Goal: Communication & Community: Participate in discussion

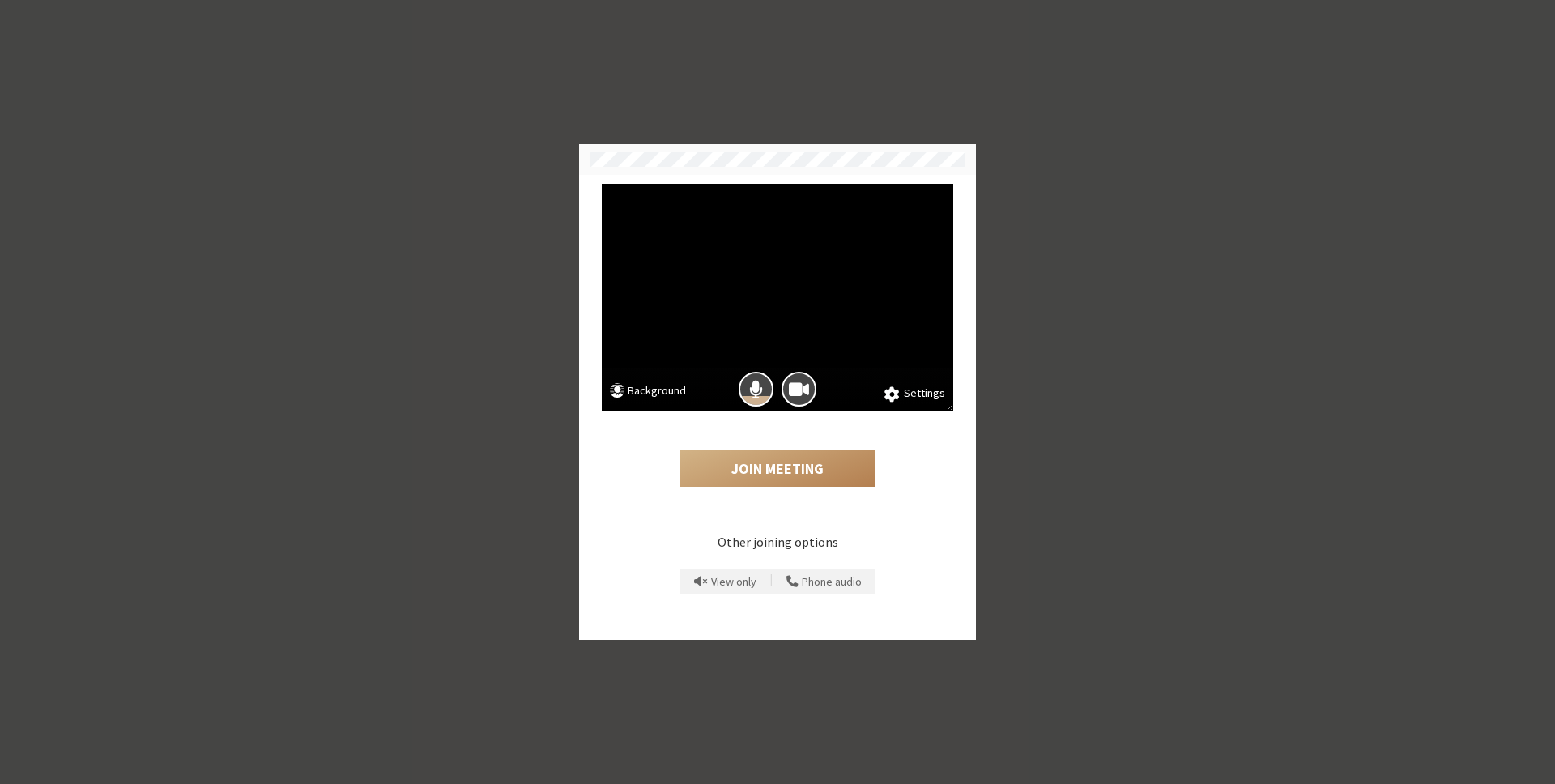
click at [796, 446] on div "Join Meeting" at bounding box center [778, 455] width 352 height 88
click at [796, 476] on button "Join Meeting" at bounding box center [778, 469] width 194 height 37
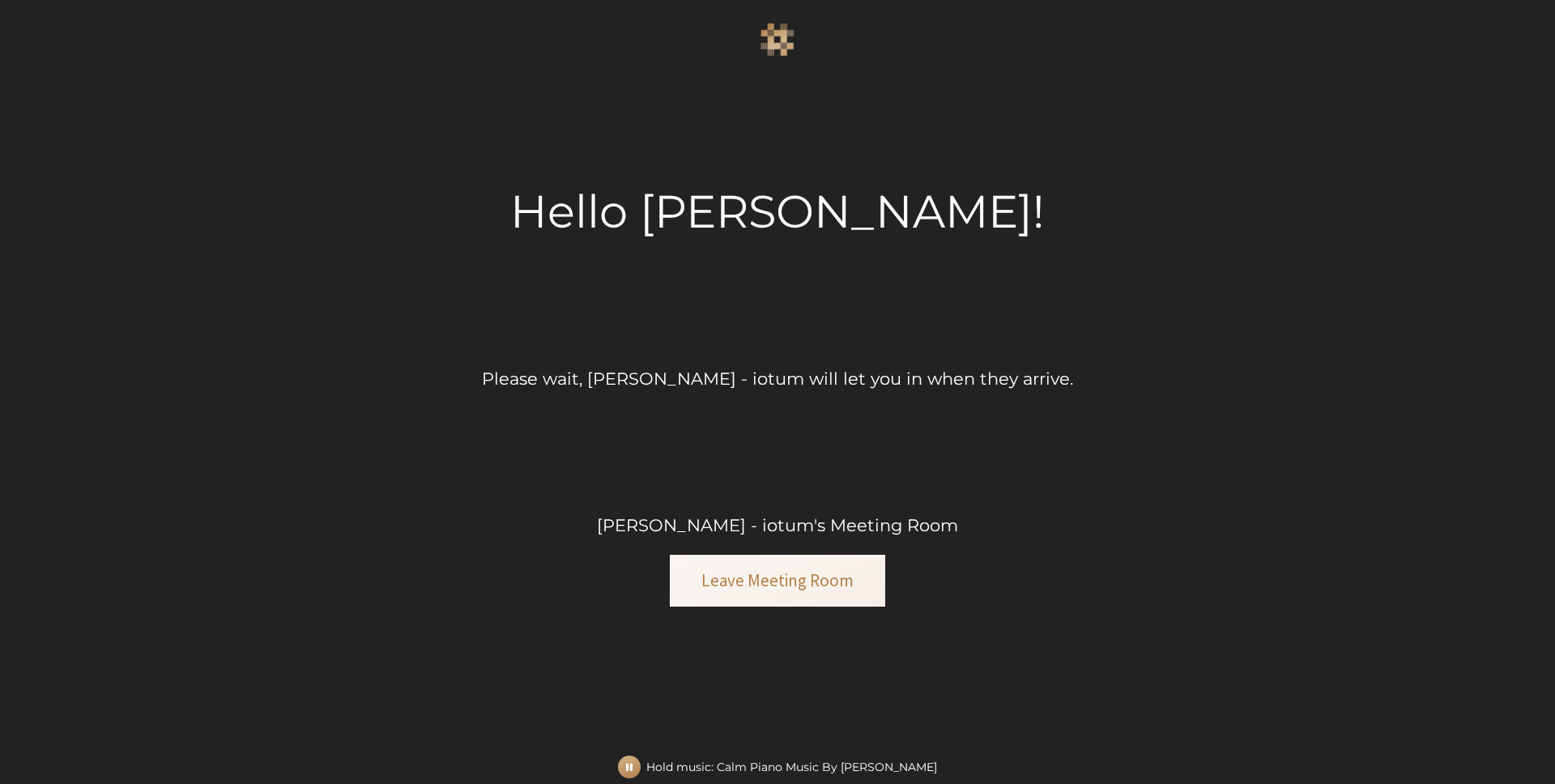
click at [862, 194] on div "Hello [PERSON_NAME]!" at bounding box center [778, 211] width 535 height 68
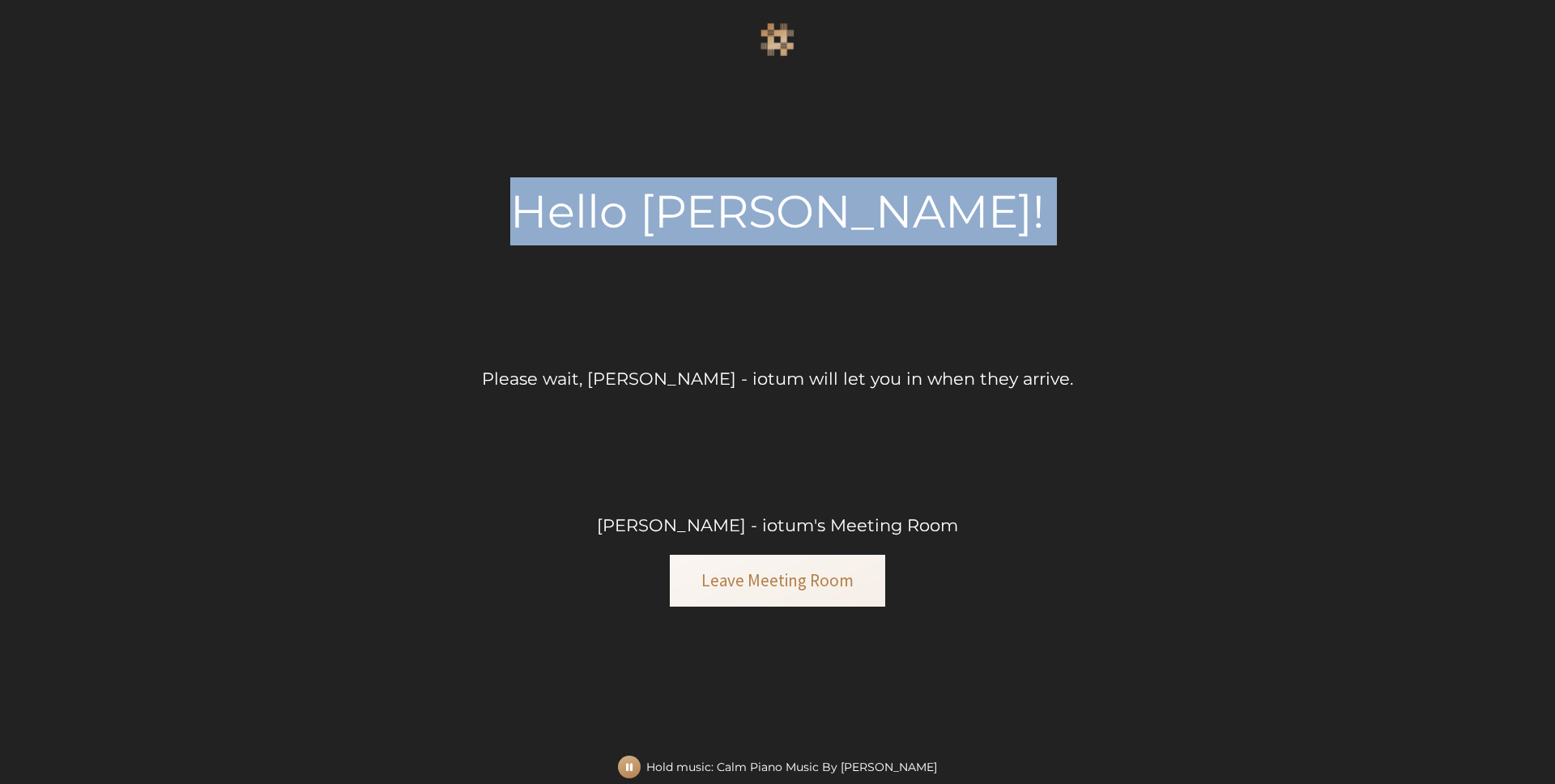
click at [862, 194] on div "Hello [PERSON_NAME]!" at bounding box center [778, 211] width 535 height 68
click at [1138, 200] on div "Hello [PERSON_NAME]! Please wait, [PERSON_NAME] - iotum will let you in when th…" at bounding box center [778, 392] width 1555 height 784
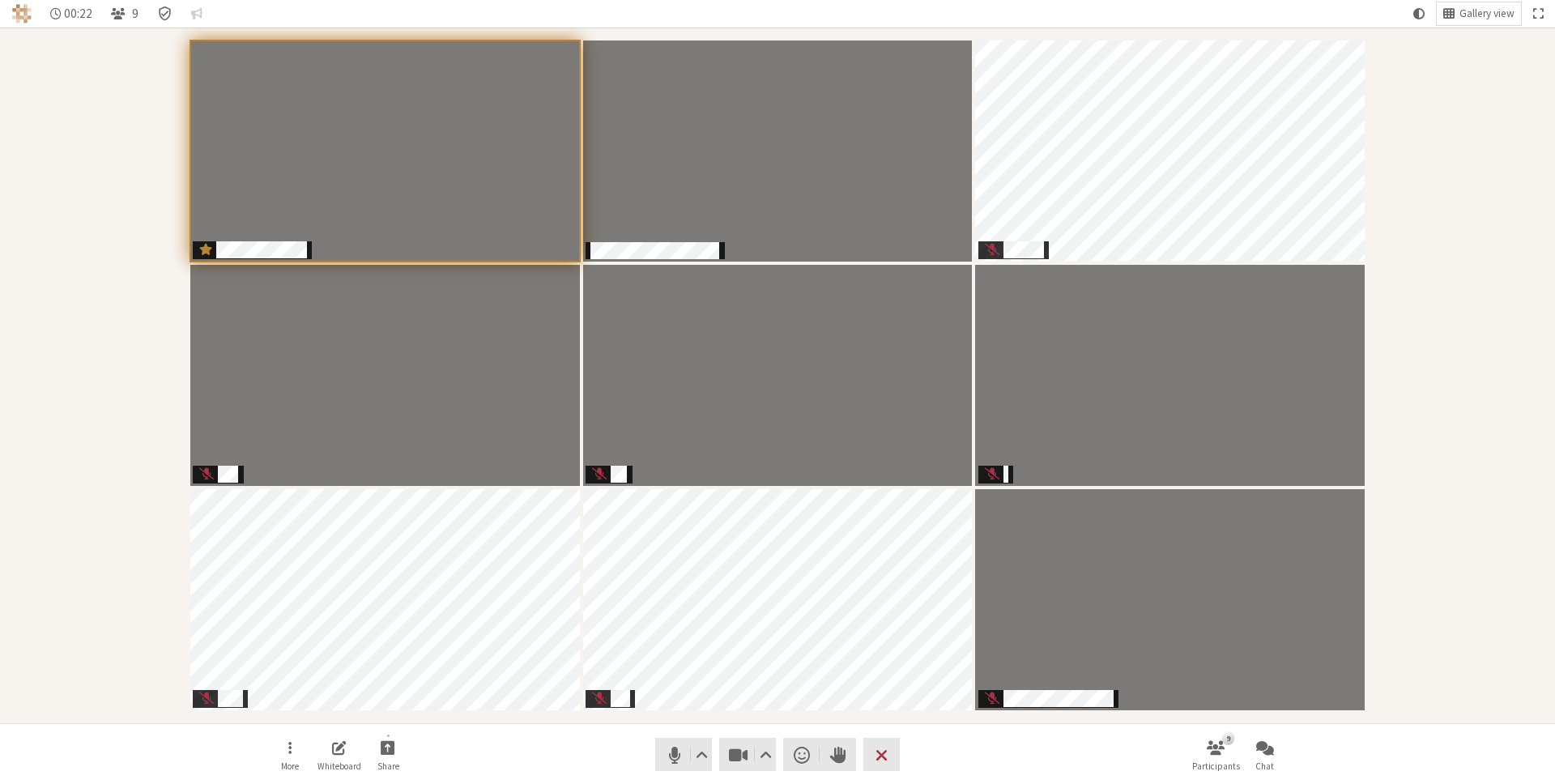
click at [972, 740] on nav "More Whiteboard Share Audio Video Send a reaction Raise hand Leave 9 Participan…" at bounding box center [777, 754] width 1020 height 61
click at [1428, 83] on div "Participants" at bounding box center [778, 375] width 1532 height 673
click at [578, 745] on nav "More Whiteboard Share Audio Video Send a reaction Raise hand Leave 9 Participan…" at bounding box center [777, 754] width 1020 height 61
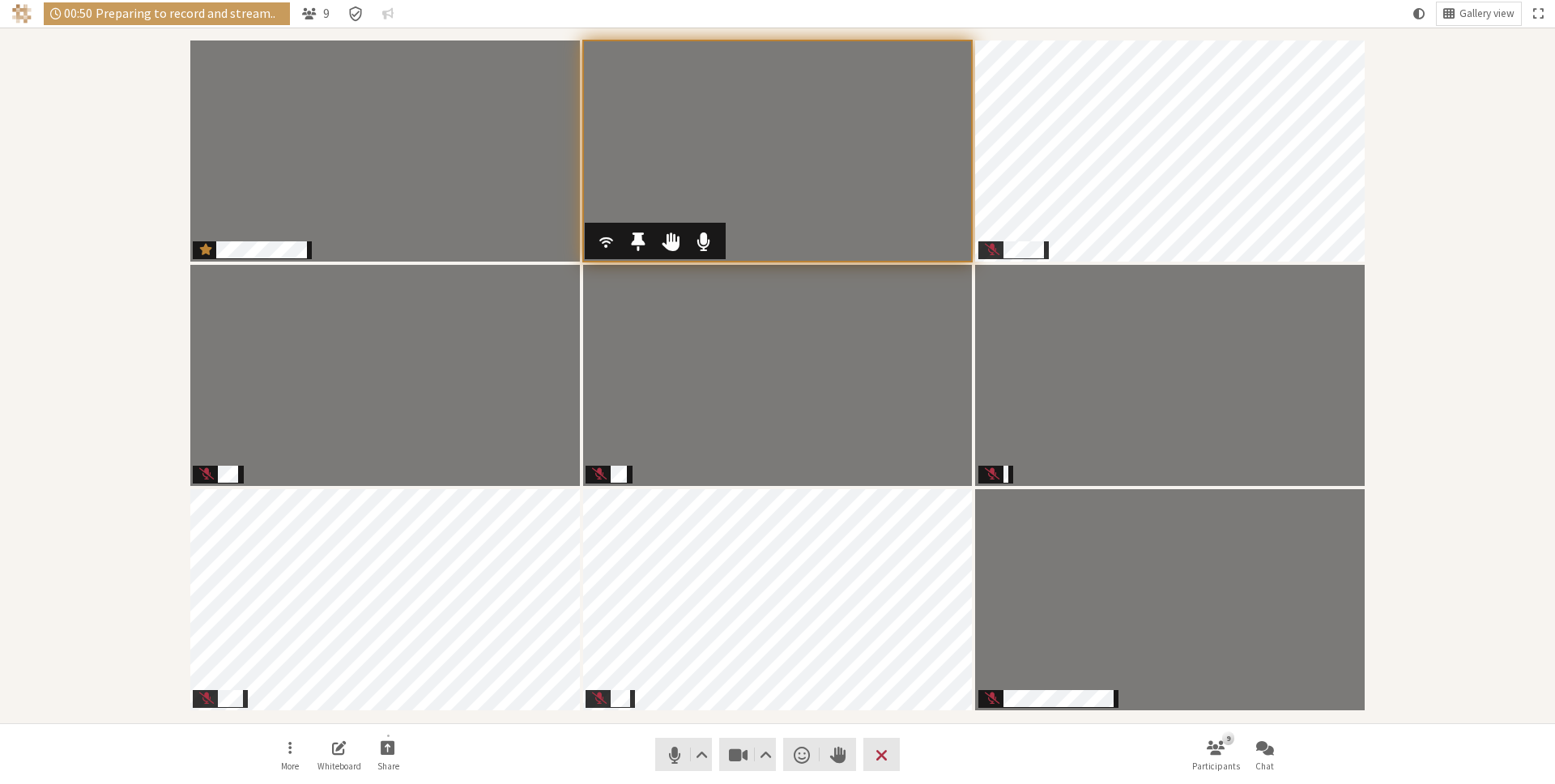
click at [713, 116] on video "Participants" at bounding box center [778, 151] width 390 height 221
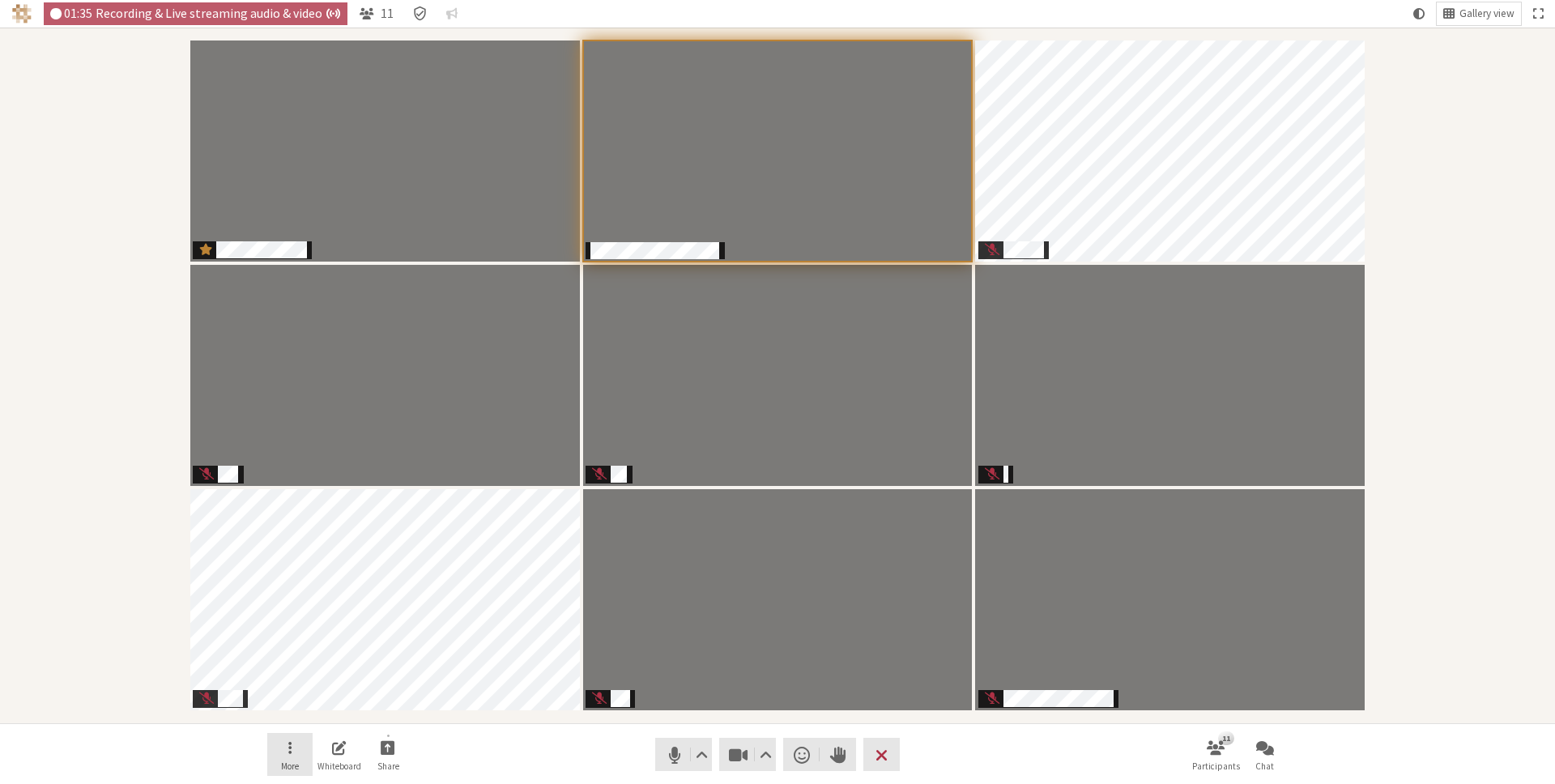
click at [291, 749] on button "More" at bounding box center [290, 755] width 45 height 43
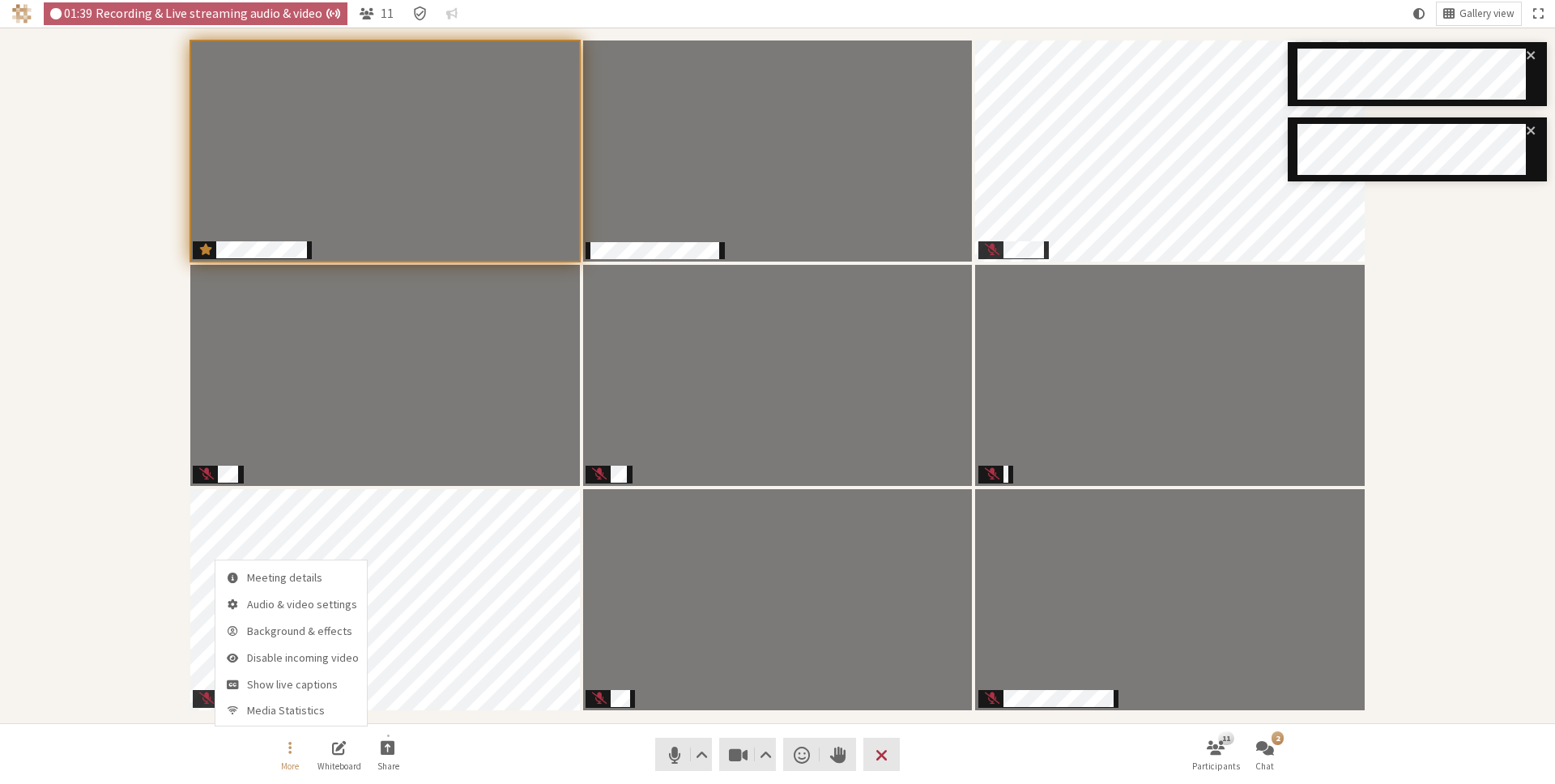
click at [1465, 195] on div at bounding box center [1414, 117] width 259 height 157
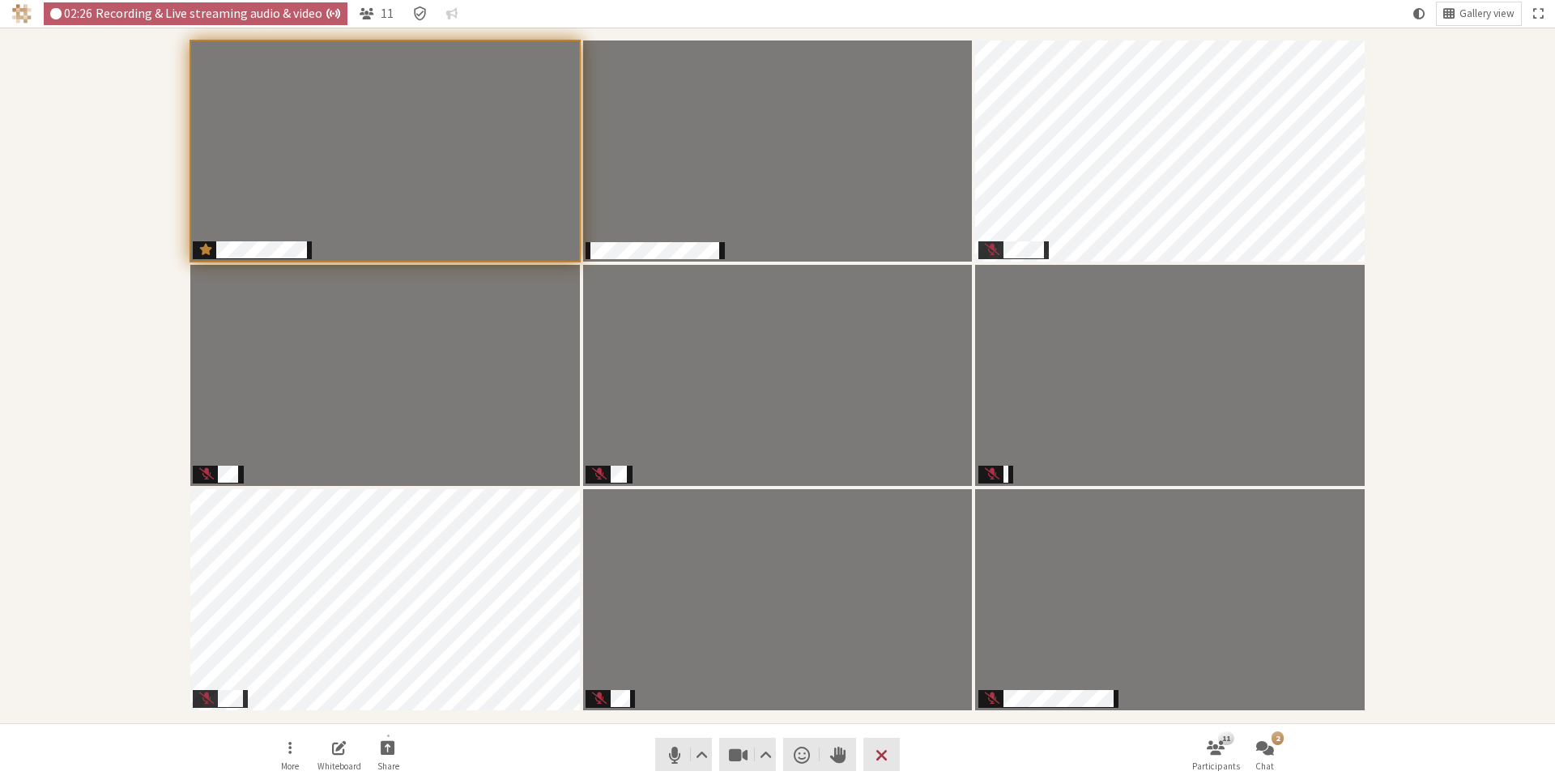
click at [566, 741] on nav "More Whiteboard Share Audio Video Send a reaction Raise hand Leave 11 Participa…" at bounding box center [777, 754] width 1020 height 61
click at [1410, 301] on div "Participants" at bounding box center [778, 375] width 1532 height 673
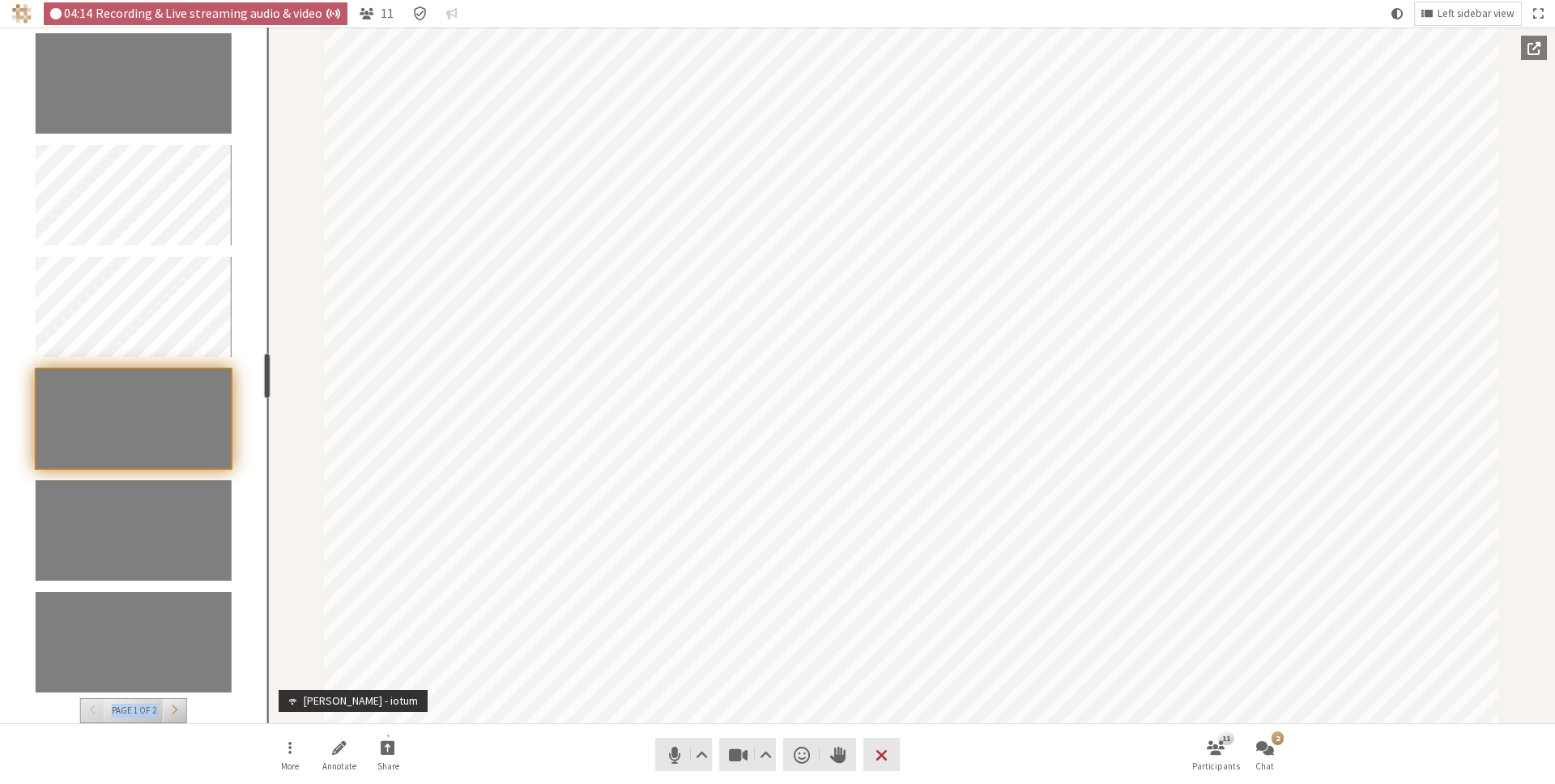
drag, startPoint x: 166, startPoint y: 364, endPoint x: 265, endPoint y: 365, distance: 99.0
click at [265, 365] on div "resize" at bounding box center [267, 375] width 6 height 45
click at [217, 700] on section "Page 1 of 2 resize" at bounding box center [133, 375] width 267 height 696
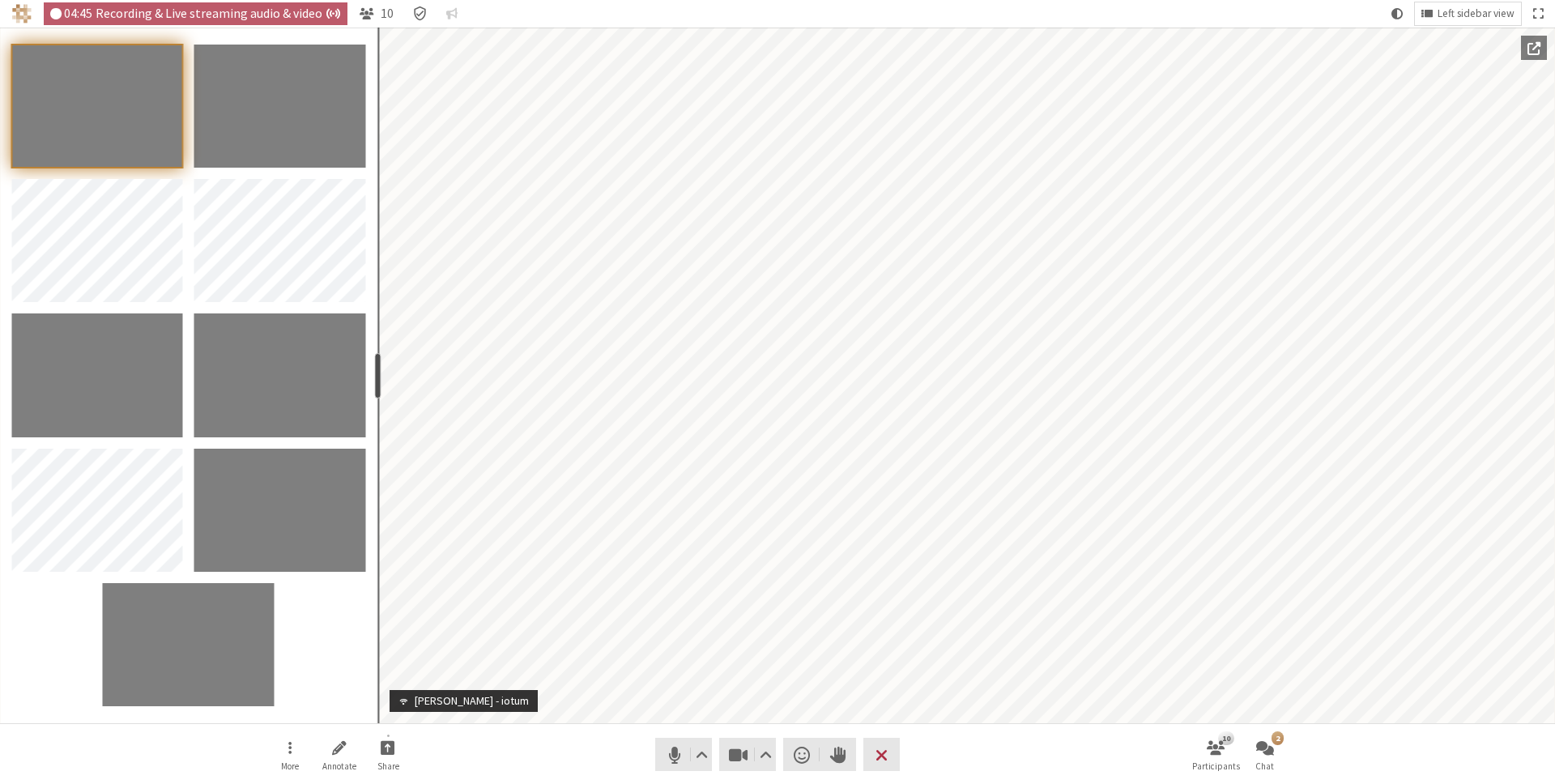
drag, startPoint x: 266, startPoint y: 375, endPoint x: 376, endPoint y: 373, distance: 110.0
click at [376, 373] on div "resize" at bounding box center [378, 375] width 6 height 45
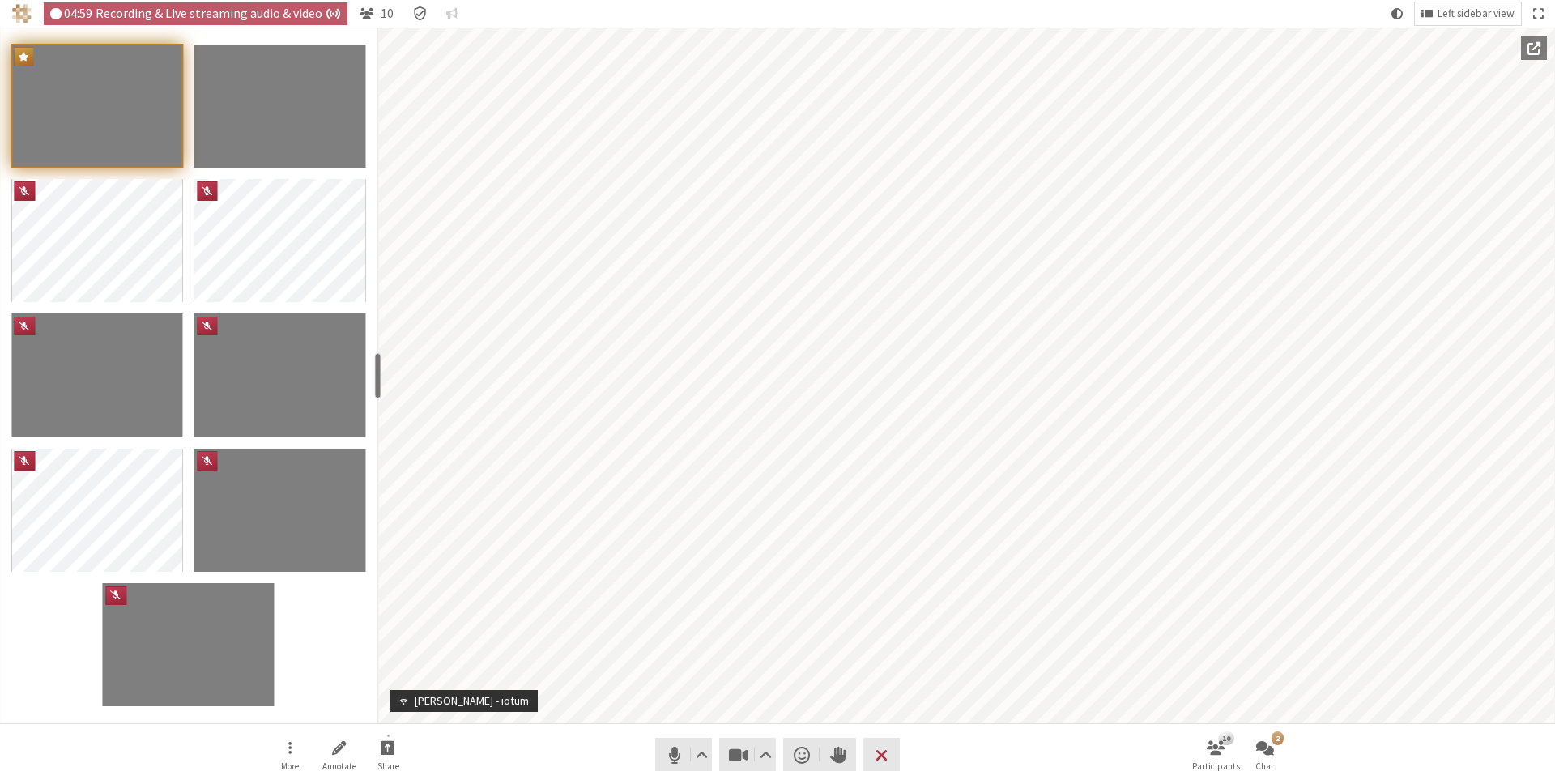
click at [622, 737] on nav "More Annotate Share Audio Video Send a reaction Raise hand Leave 10 Participant…" at bounding box center [777, 754] width 1020 height 61
click at [400, 705] on span "Participant" at bounding box center [400, 701] width 16 height 12
click at [437, 737] on nav "More Annotate Share Audio Video Send a reaction Raise hand Leave 10 Participant…" at bounding box center [777, 754] width 1020 height 61
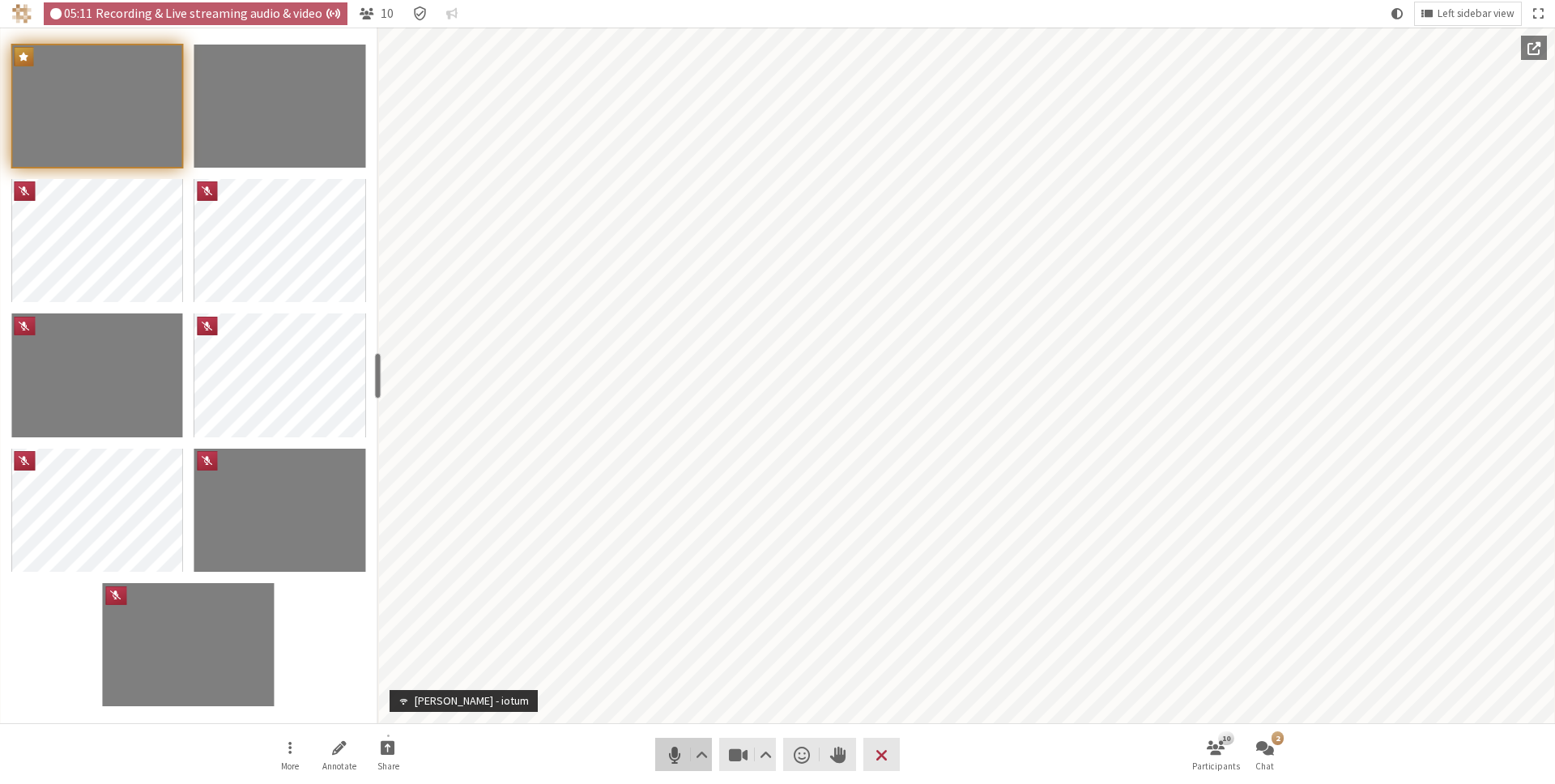
click at [666, 752] on span "Mute (⌘+Shift+A)" at bounding box center [674, 755] width 23 height 23
click at [765, 748] on span "Video setting" at bounding box center [766, 755] width 12 height 23
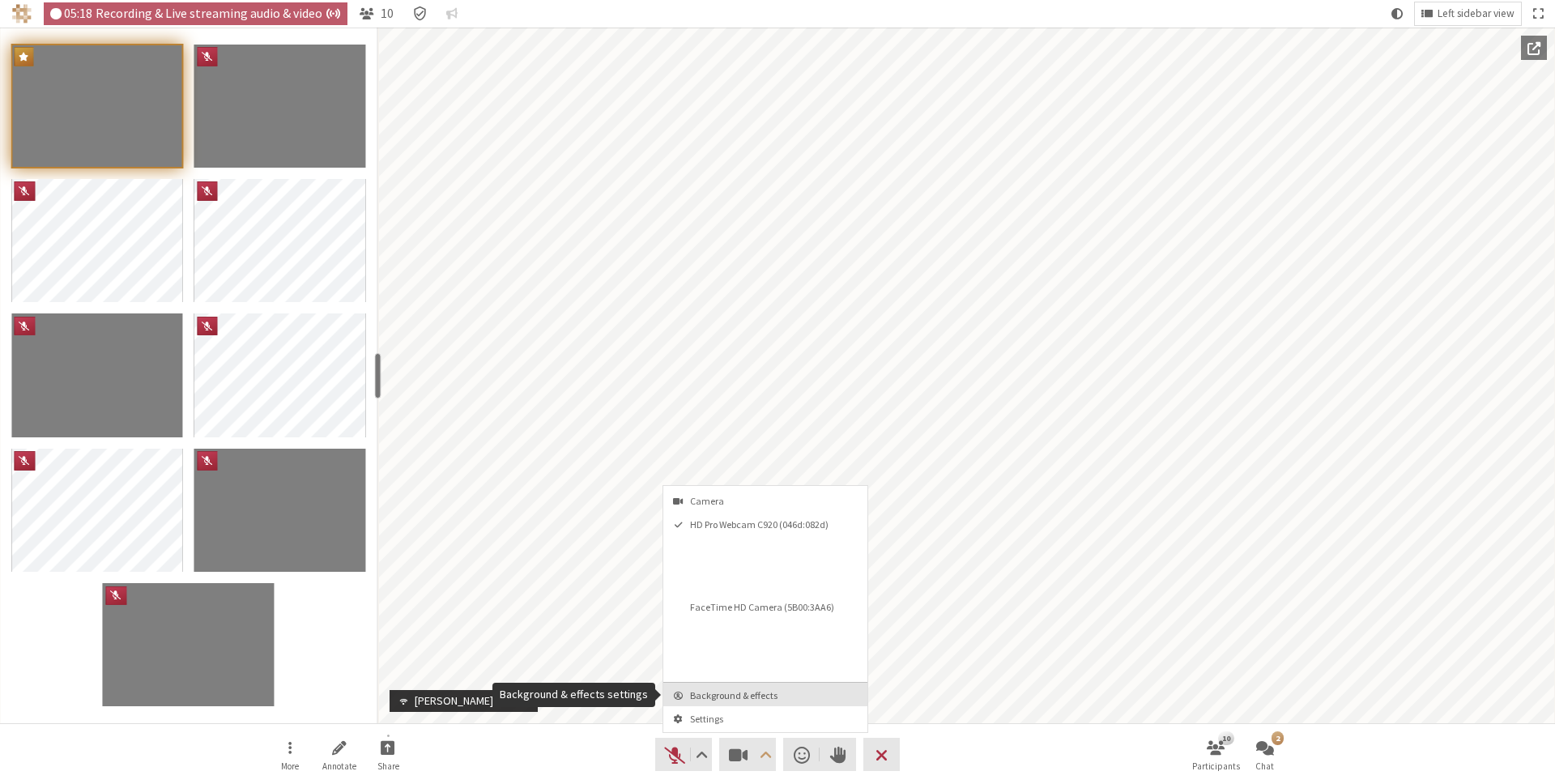
click at [779, 697] on span "Background & effects" at bounding box center [775, 695] width 170 height 10
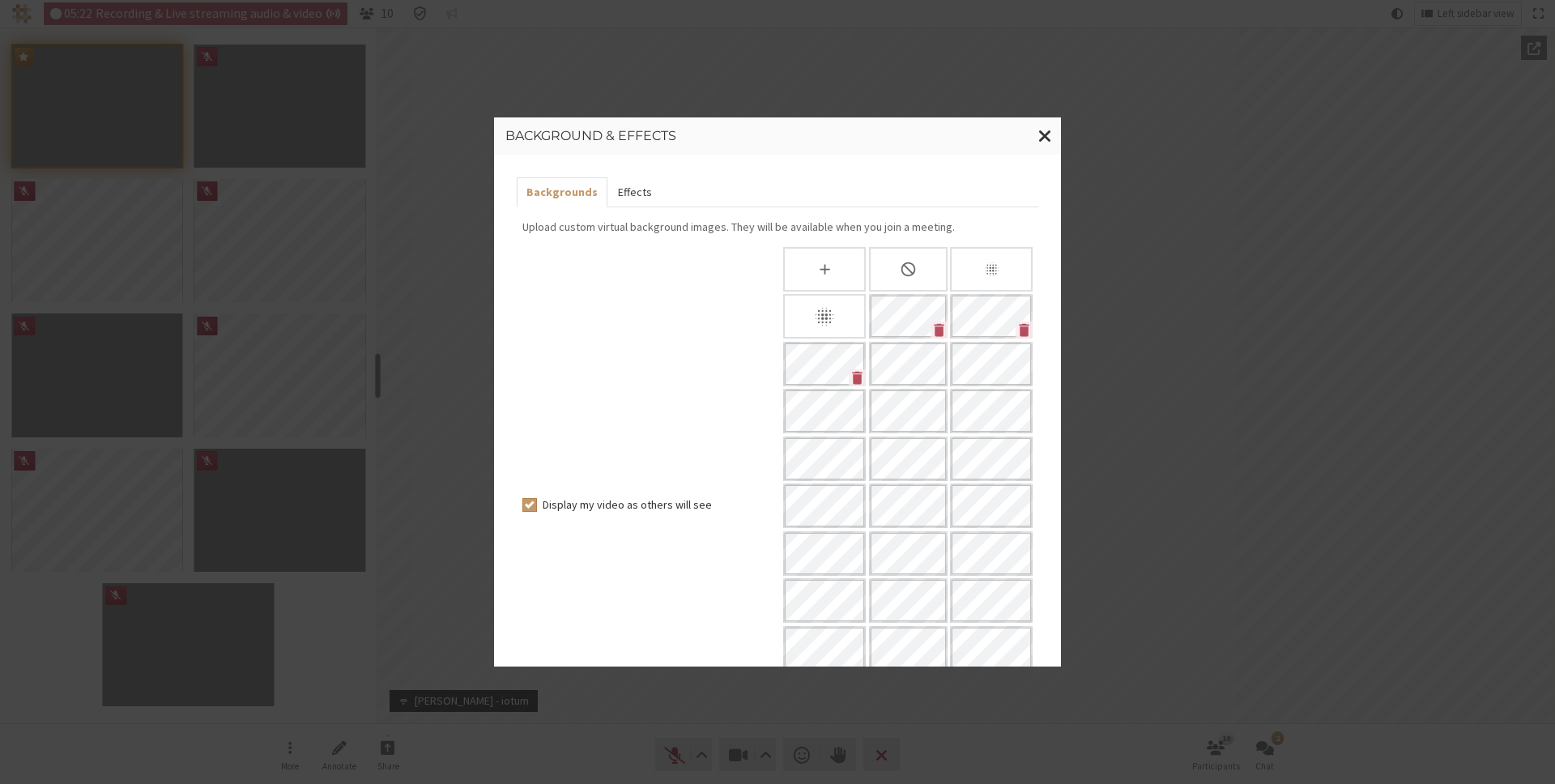
click at [617, 192] on button "Effects" at bounding box center [634, 192] width 54 height 30
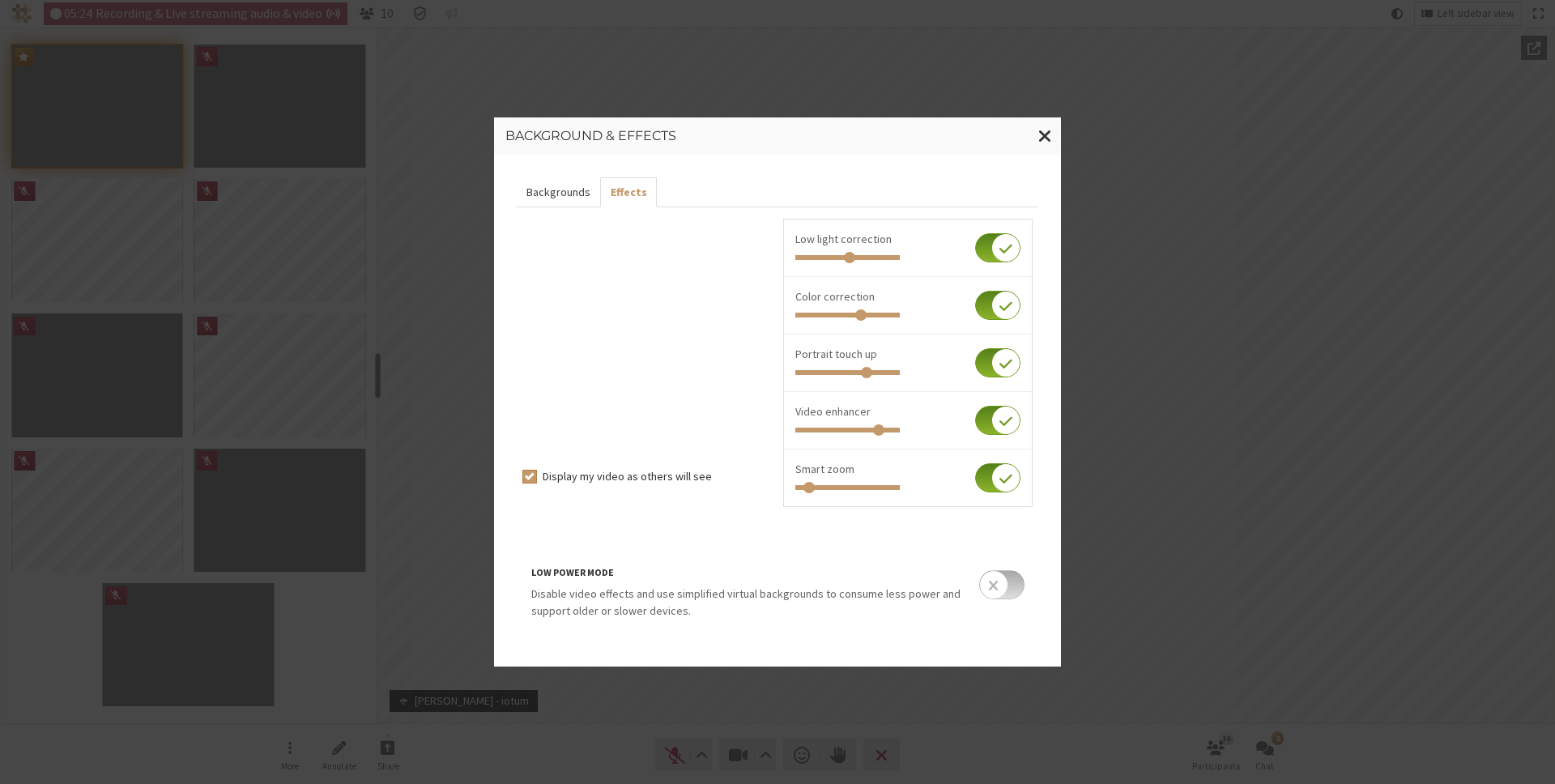
click at [560, 187] on button "Backgrounds" at bounding box center [558, 192] width 83 height 30
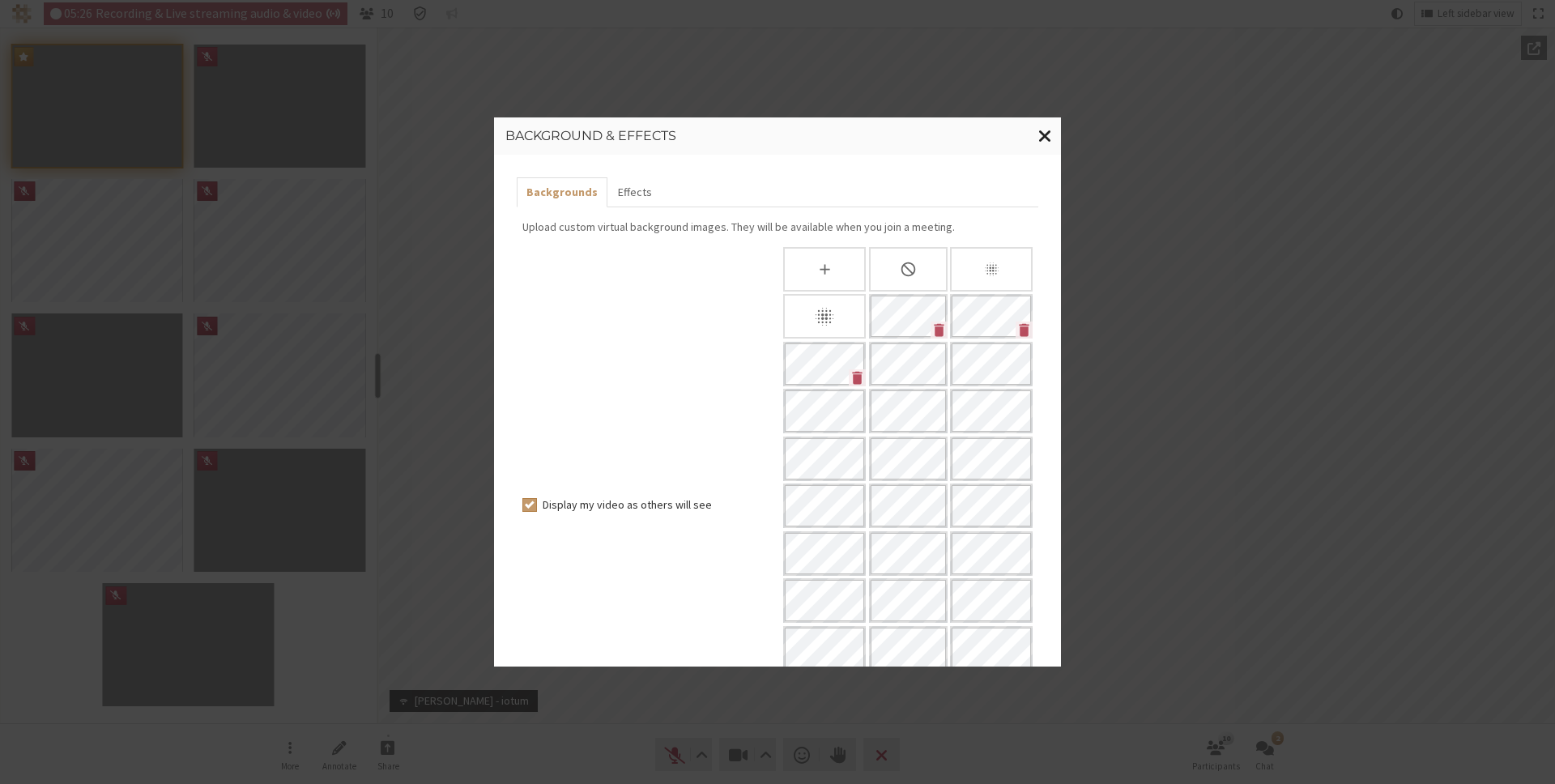
click at [1049, 133] on span "Close modal" at bounding box center [1045, 135] width 14 height 20
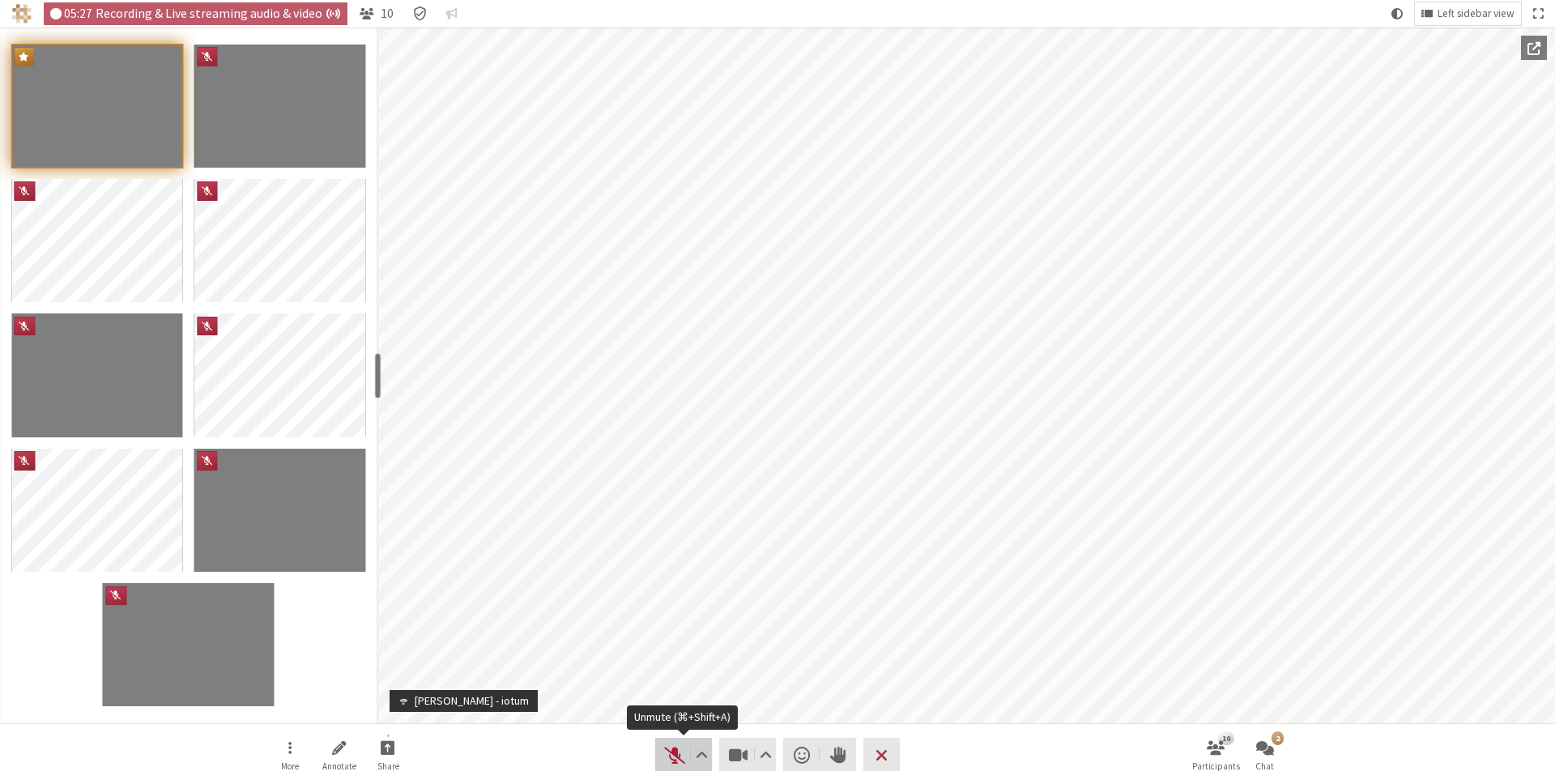
click at [673, 752] on span "Unmute (⌘+Shift+A)" at bounding box center [674, 755] width 23 height 23
click at [607, 755] on nav "More Annotate Share Audio Video Send a reaction Raise hand Leave 10 Participant…" at bounding box center [777, 754] width 1020 height 61
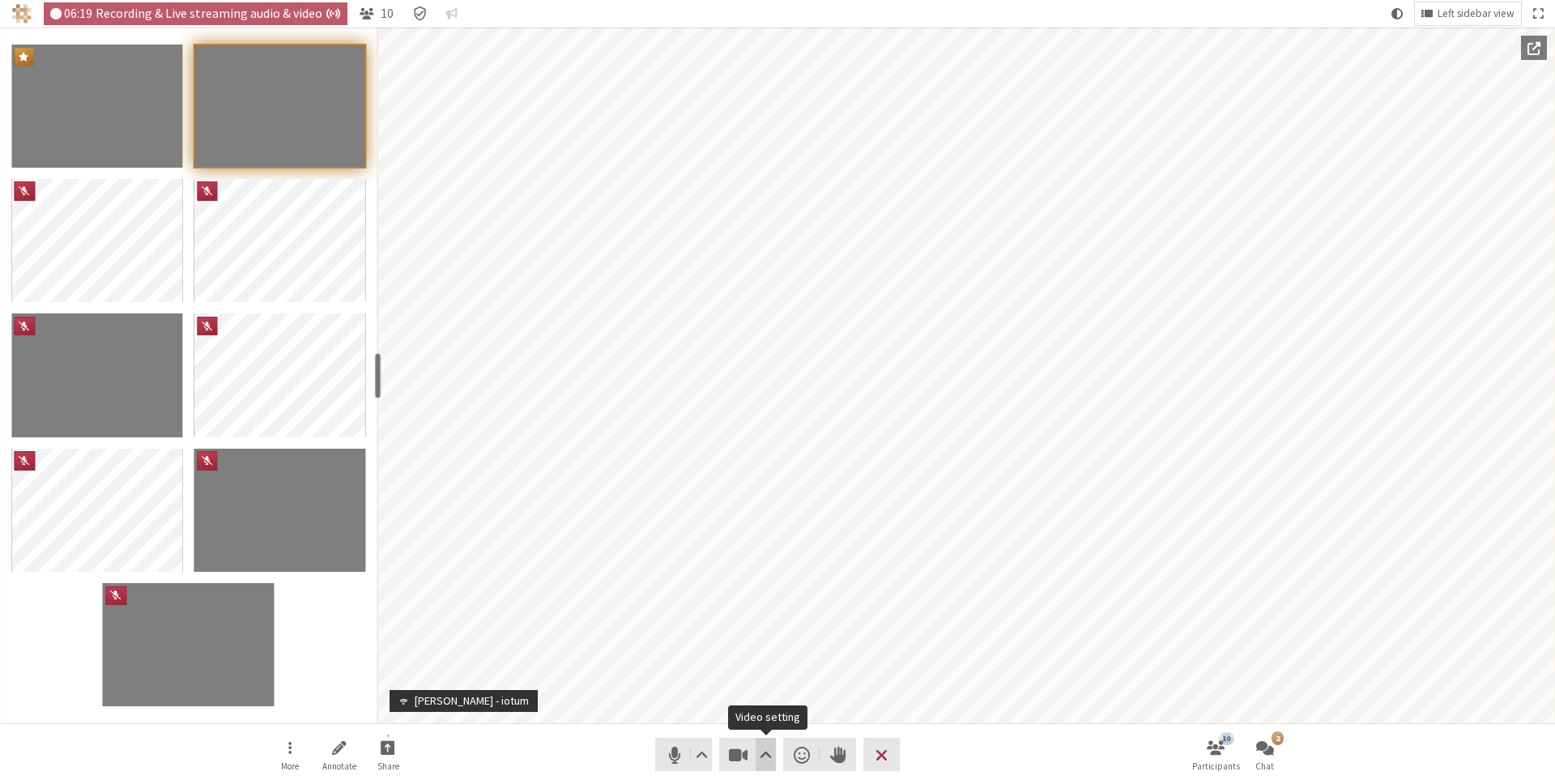
click at [763, 759] on span "Video setting" at bounding box center [766, 755] width 12 height 23
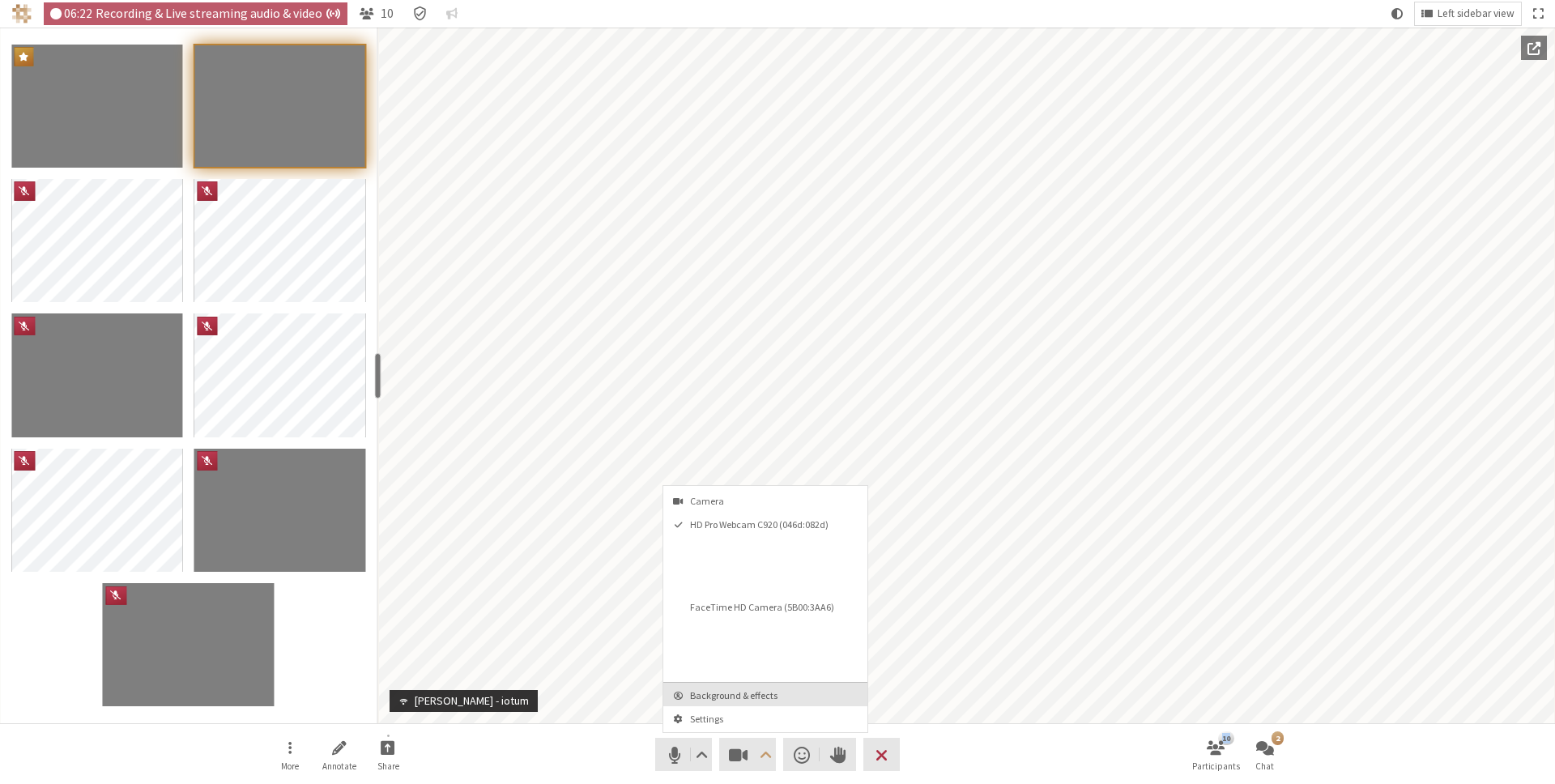
click at [772, 700] on span "Background & effects" at bounding box center [775, 695] width 170 height 10
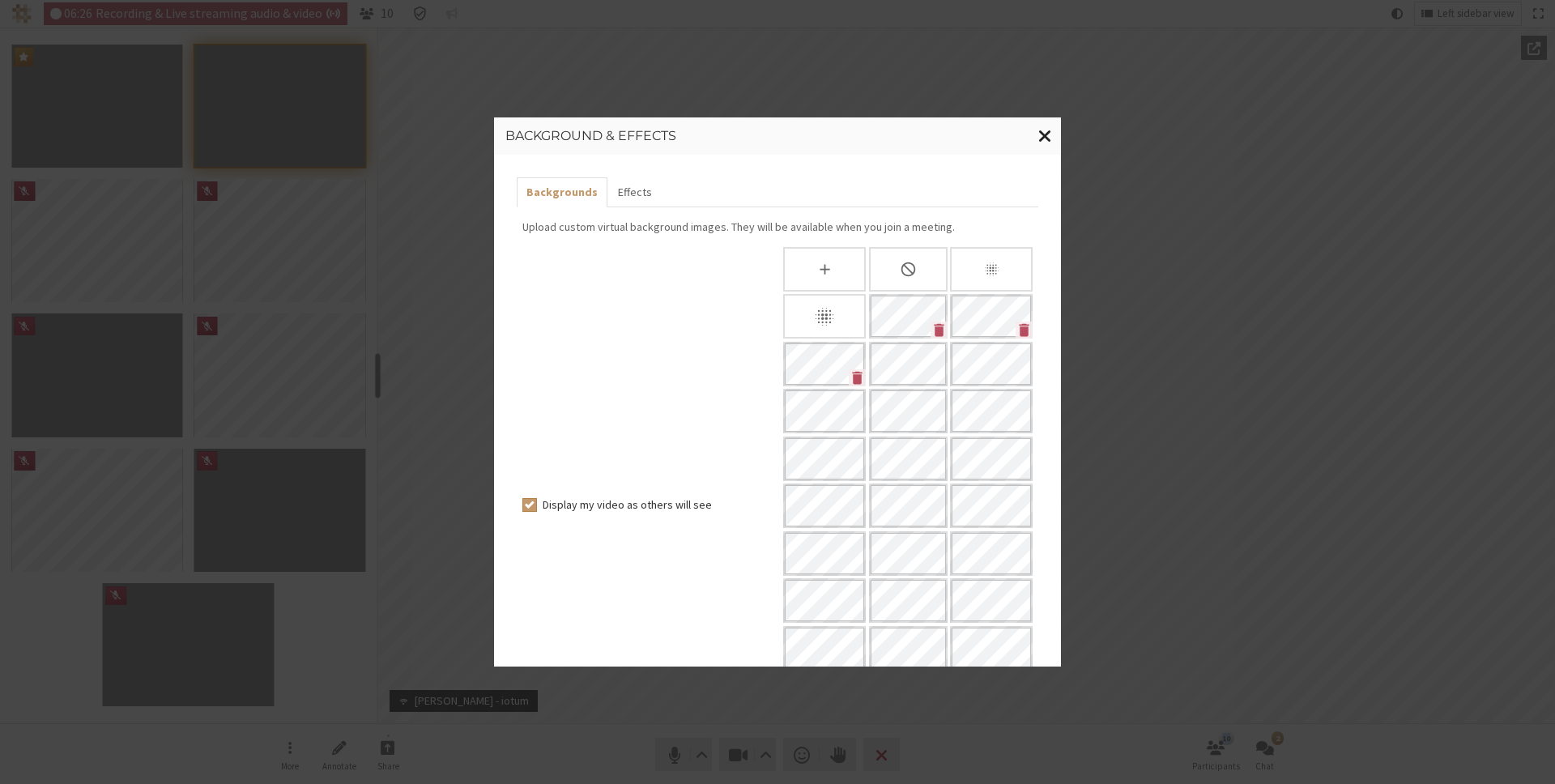
click at [1038, 131] on span "Close modal" at bounding box center [1045, 135] width 14 height 20
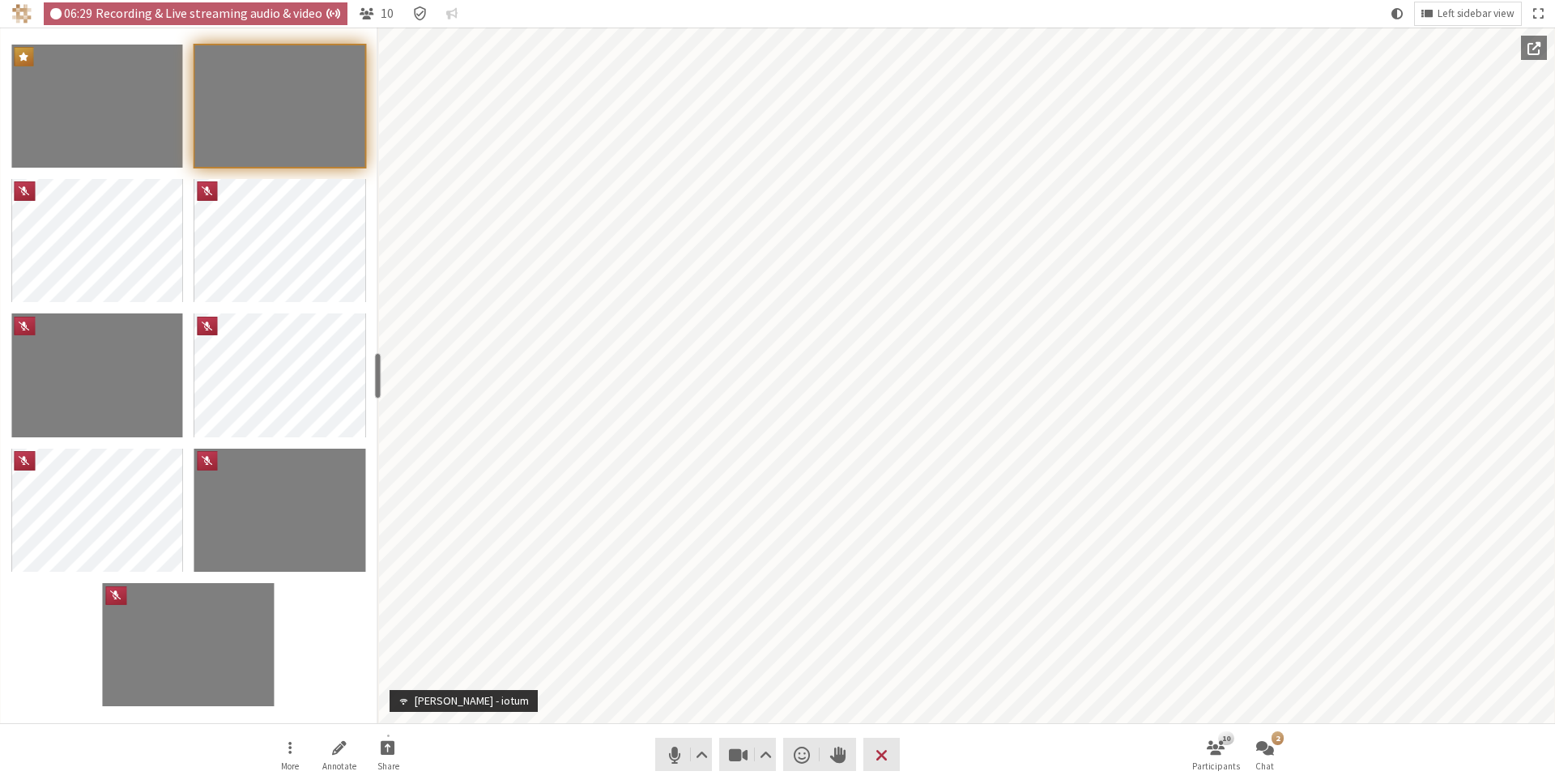
click at [971, 768] on nav "More Annotate Share Audio Video Send a reaction Raise hand Leave 10 Participant…" at bounding box center [777, 754] width 1020 height 61
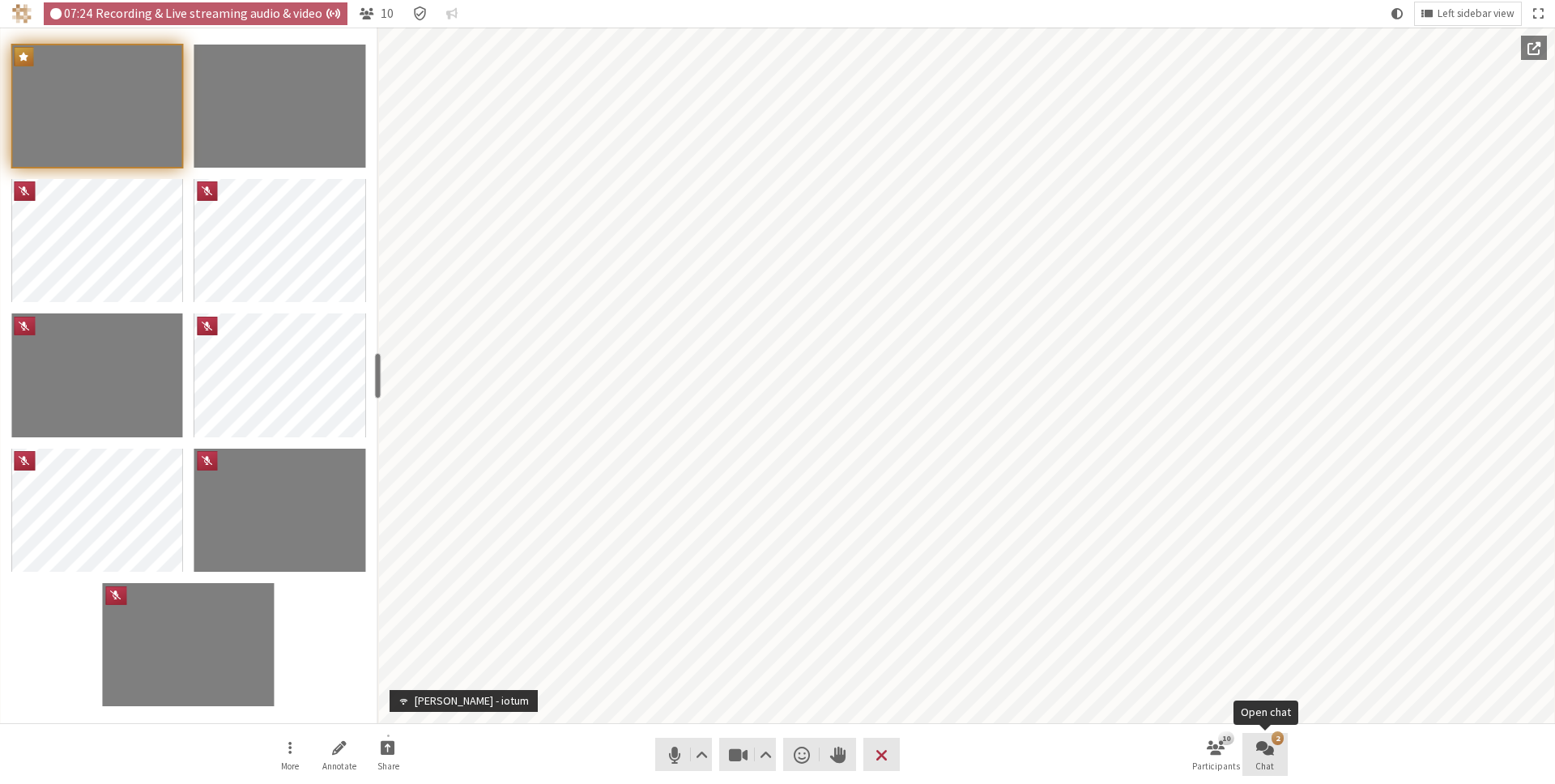
click at [1273, 738] on span "Open chat" at bounding box center [1265, 746] width 18 height 18
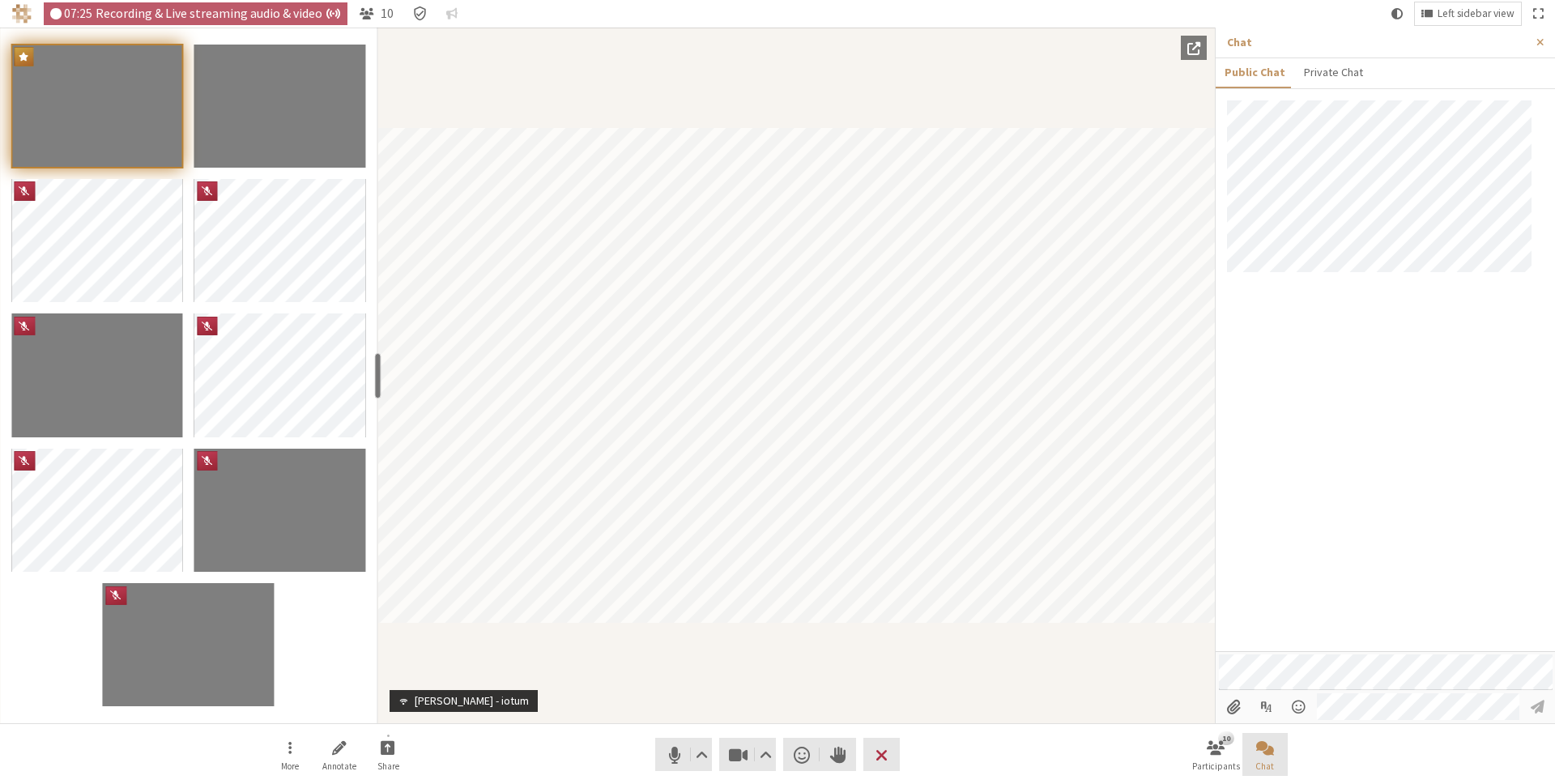
click at [1273, 738] on span "Close chat" at bounding box center [1265, 746] width 18 height 18
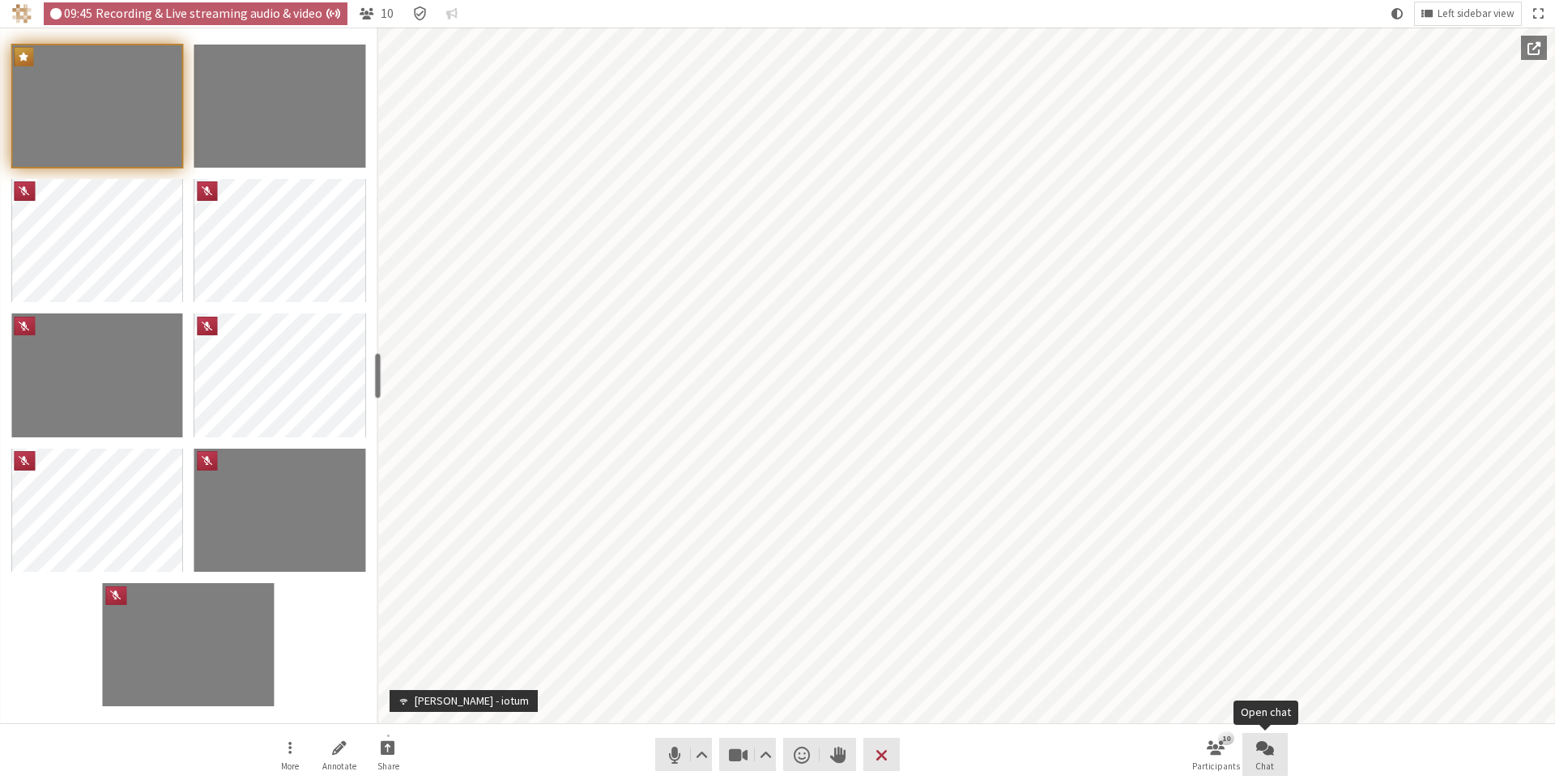
click at [1277, 751] on button "Chat" at bounding box center [1265, 755] width 45 height 43
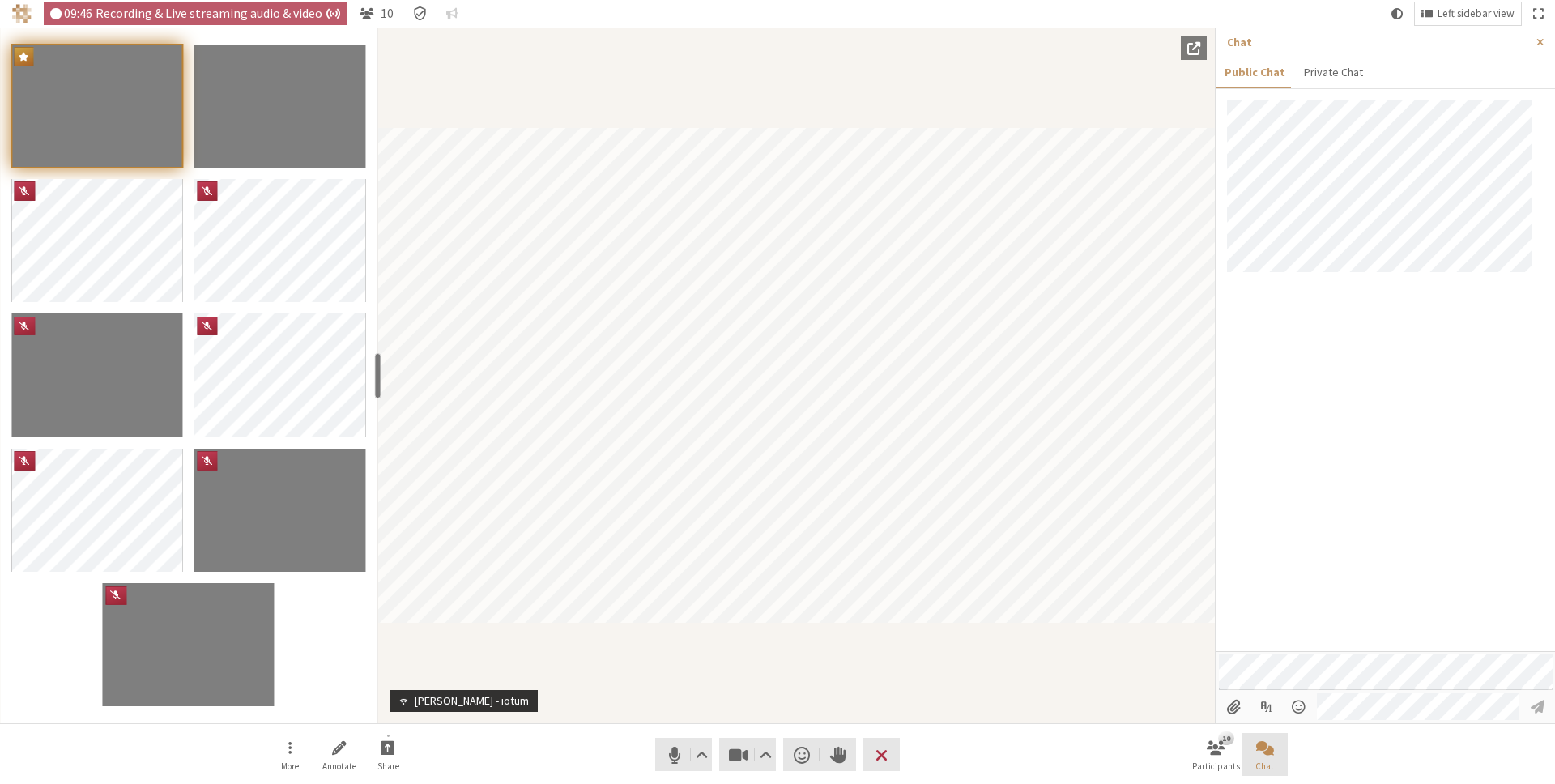
click at [1277, 751] on button "Chat" at bounding box center [1265, 755] width 45 height 43
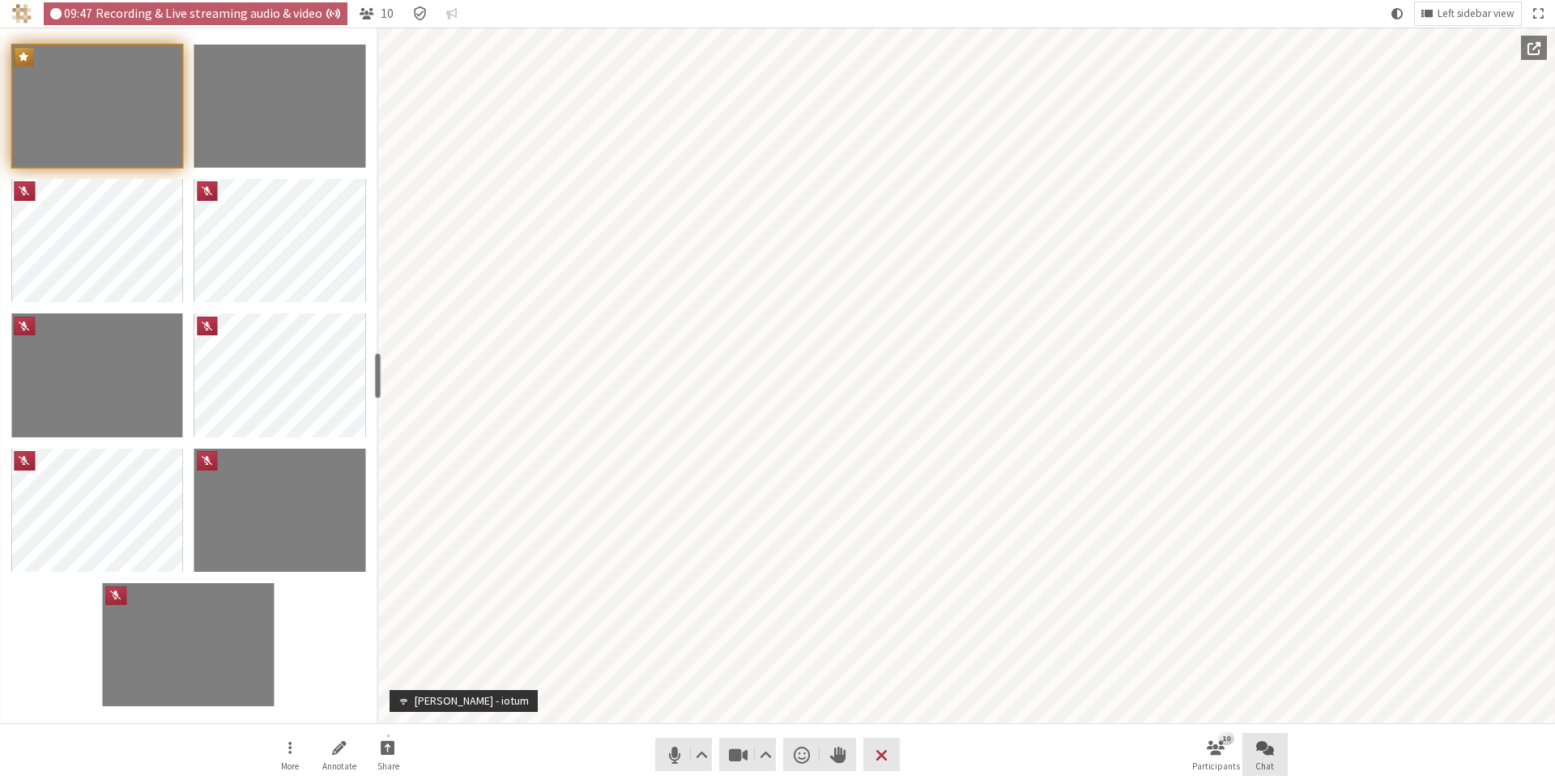
click at [1277, 751] on button "Chat" at bounding box center [1265, 755] width 45 height 43
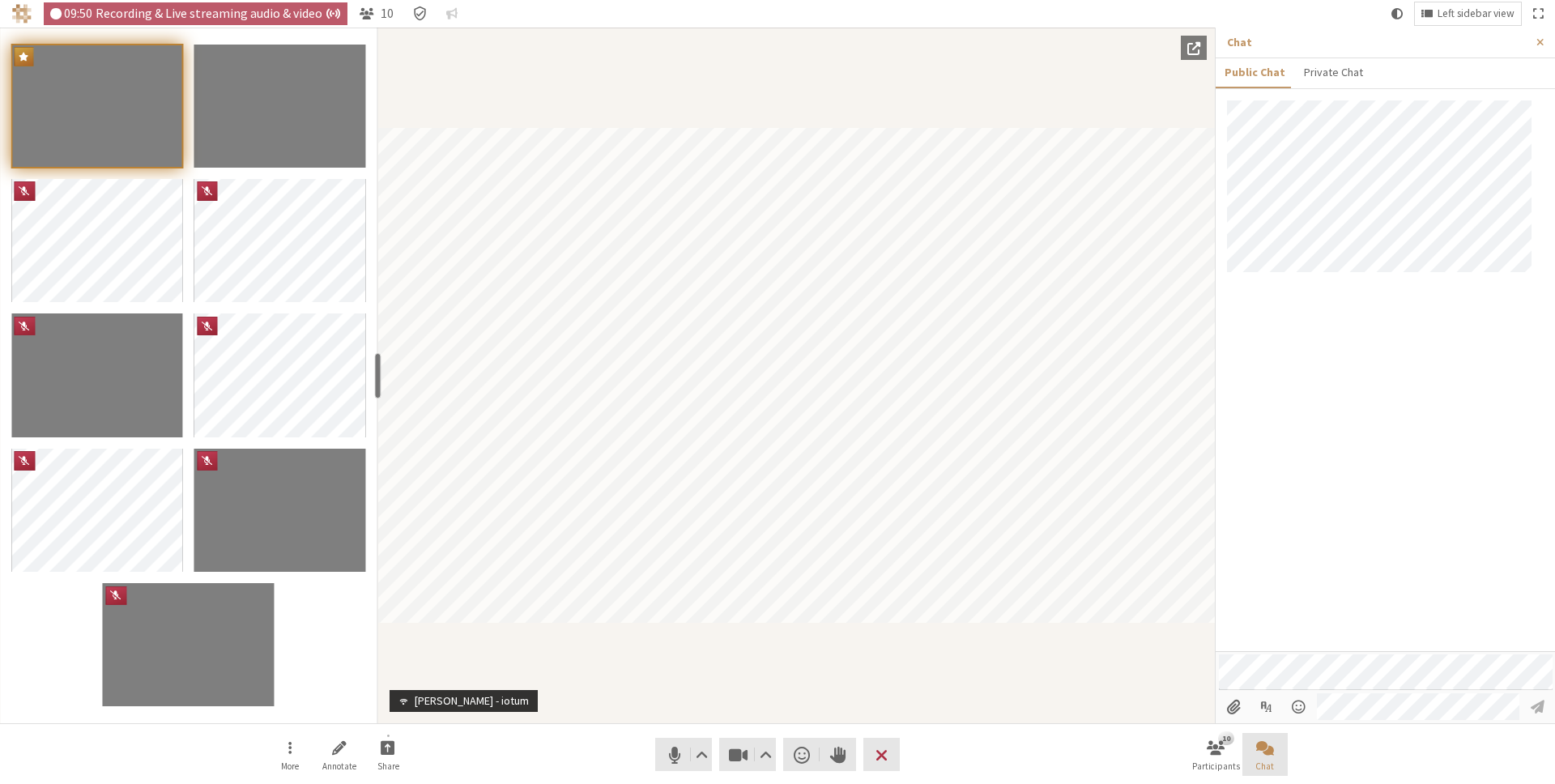
click at [1277, 751] on button "Chat" at bounding box center [1265, 755] width 45 height 43
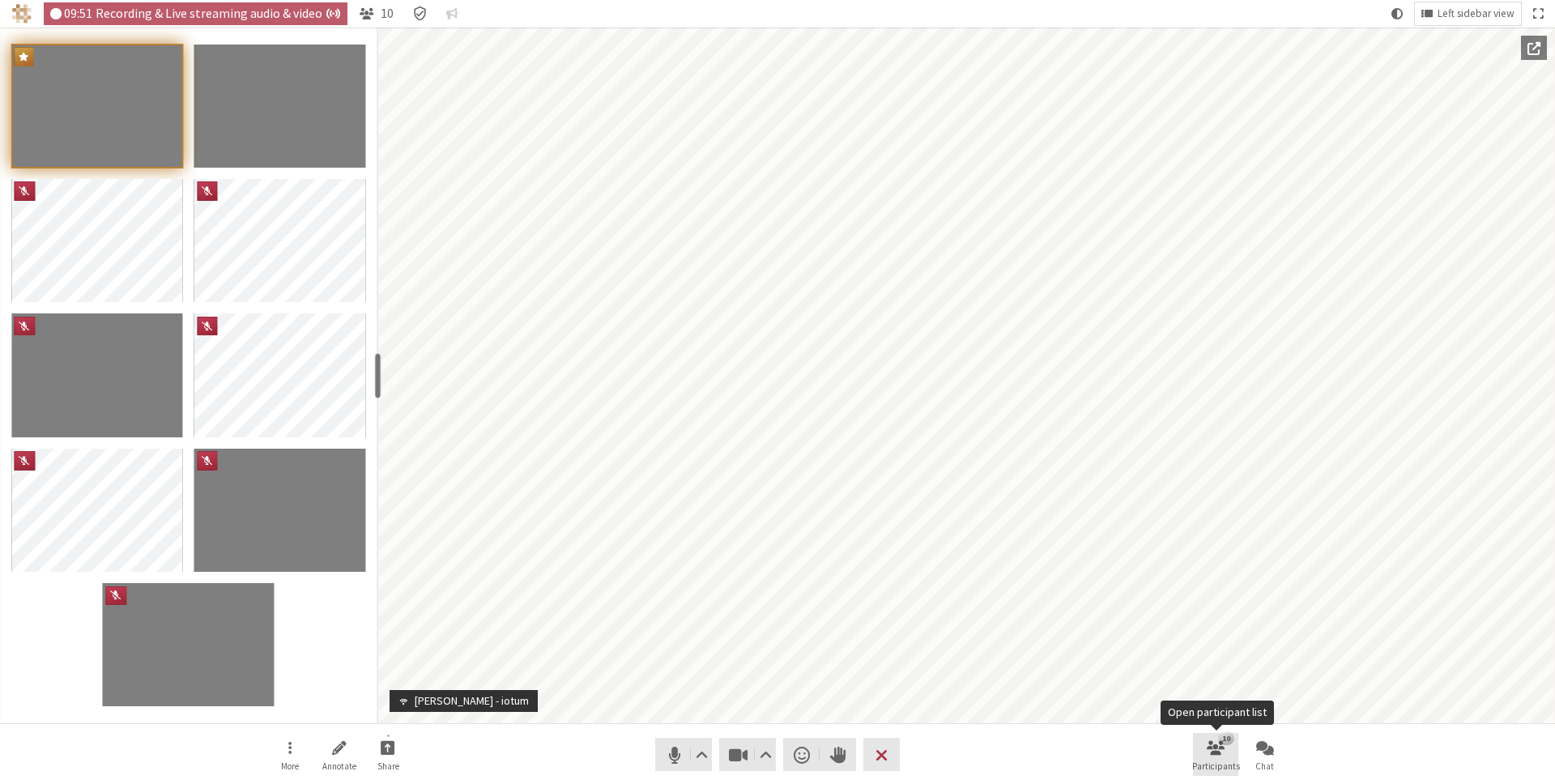
click at [1228, 765] on span "Participants" at bounding box center [1216, 765] width 48 height 10
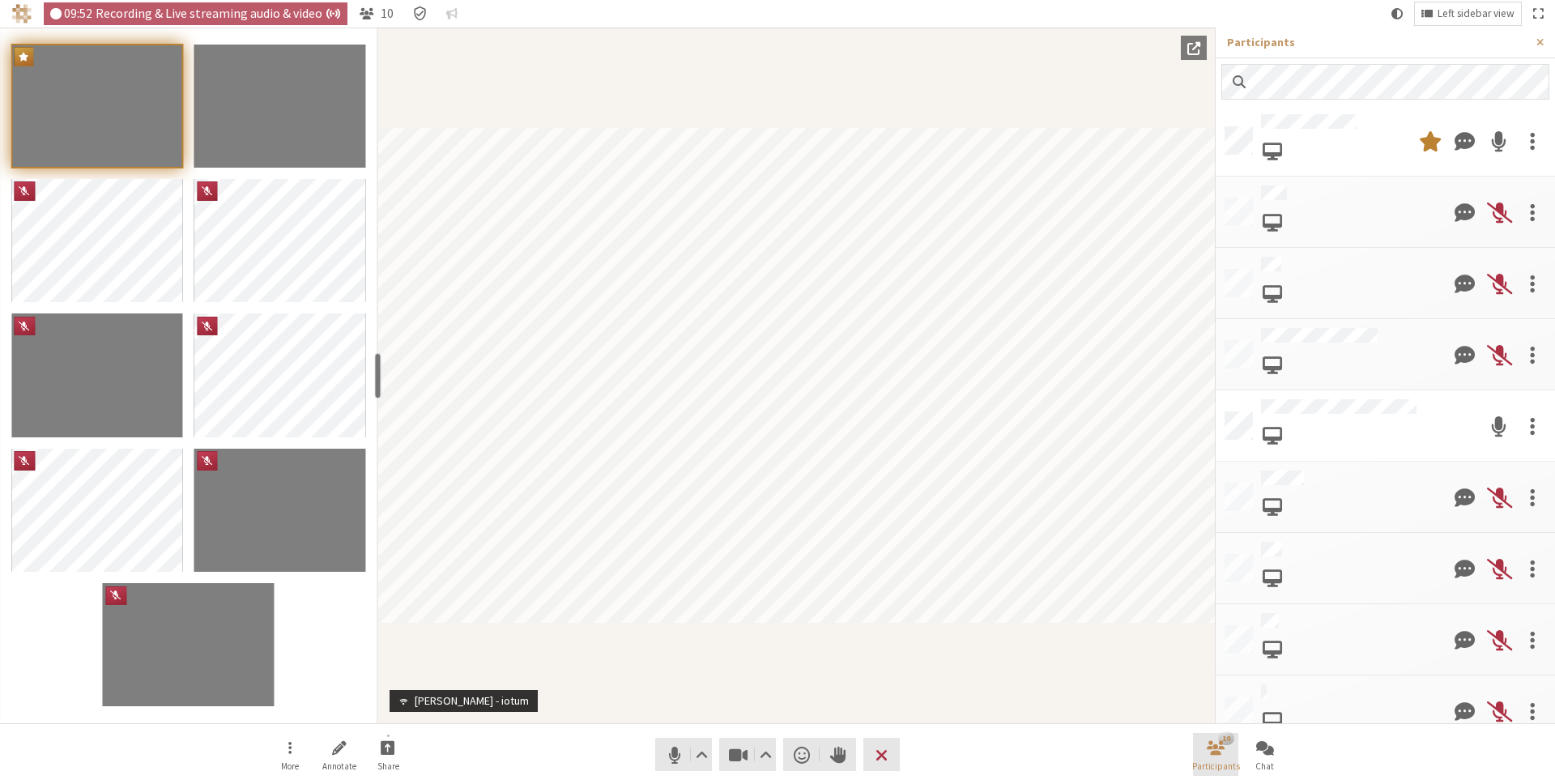
click at [1228, 763] on span "Participants" at bounding box center [1216, 765] width 48 height 10
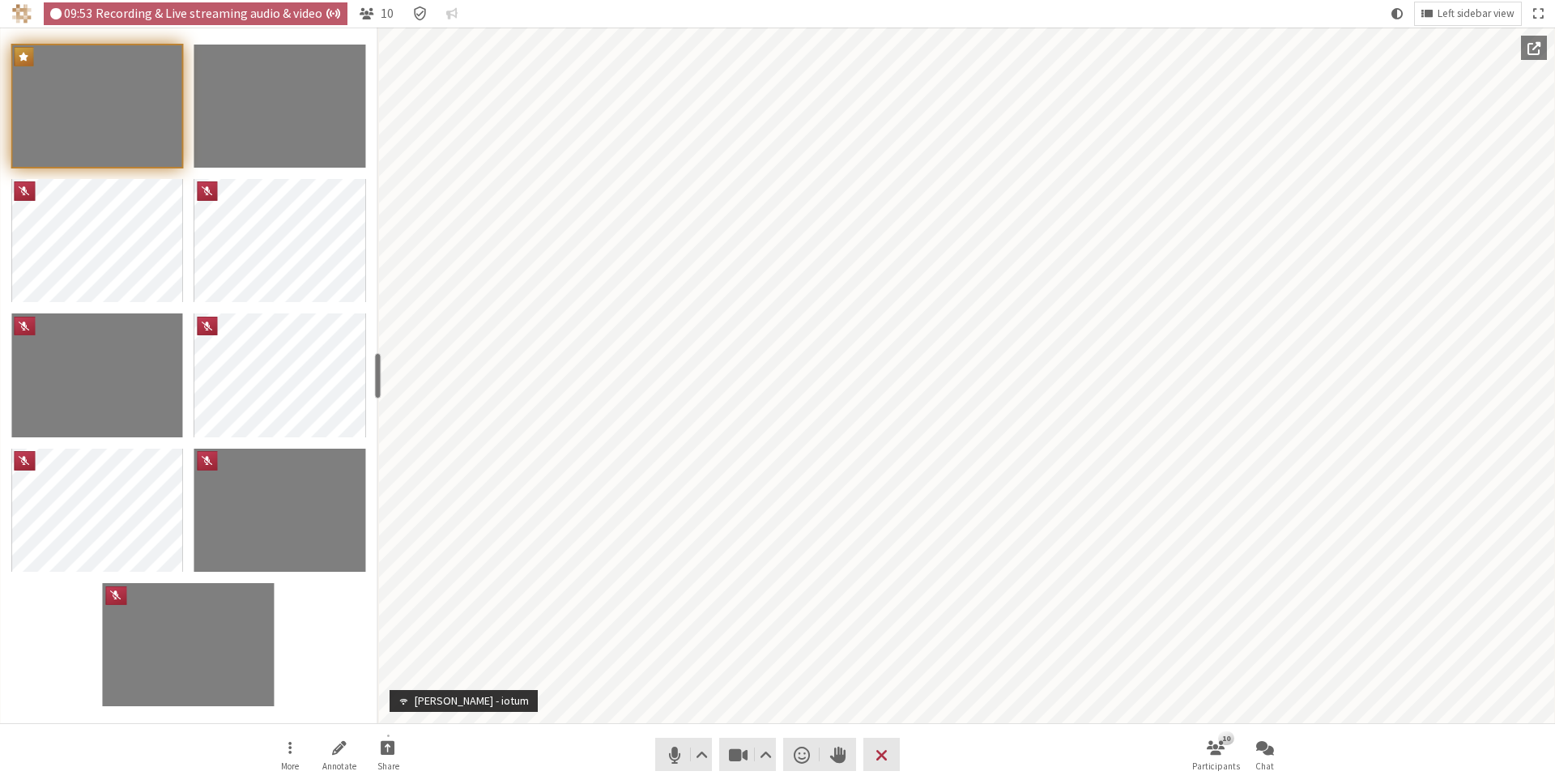
click at [1340, 752] on div "More Annotate Share Audio Video Send a reaction Raise hand Leave 10 Participant…" at bounding box center [778, 754] width 1555 height 62
click at [1441, 10] on span "Left sidebar view" at bounding box center [1476, 14] width 77 height 12
click at [1459, 113] on span "Picture-in-Picture mode" at bounding box center [1431, 120] width 152 height 12
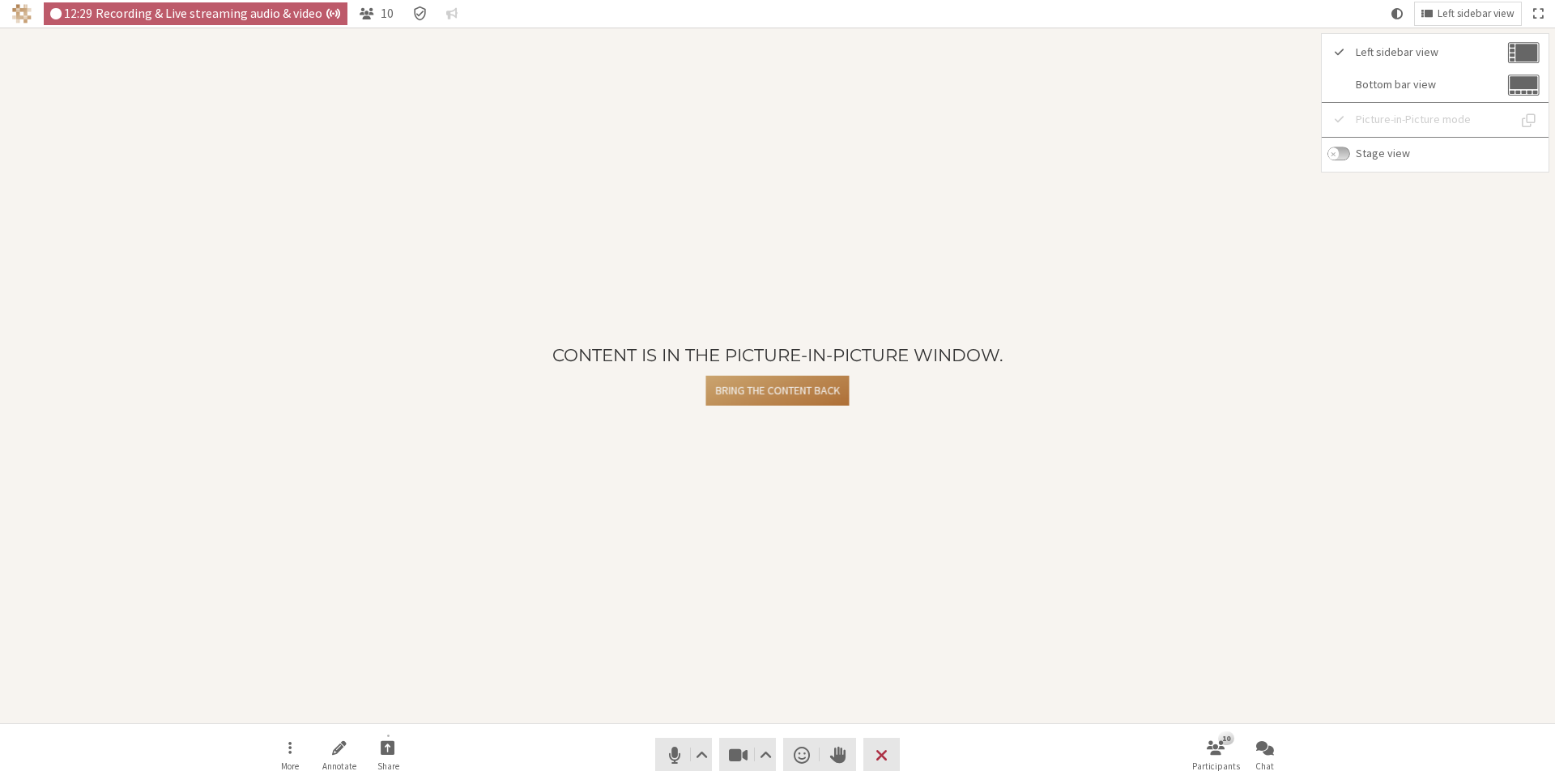
click at [825, 386] on button "Bring the content back" at bounding box center [778, 391] width 142 height 30
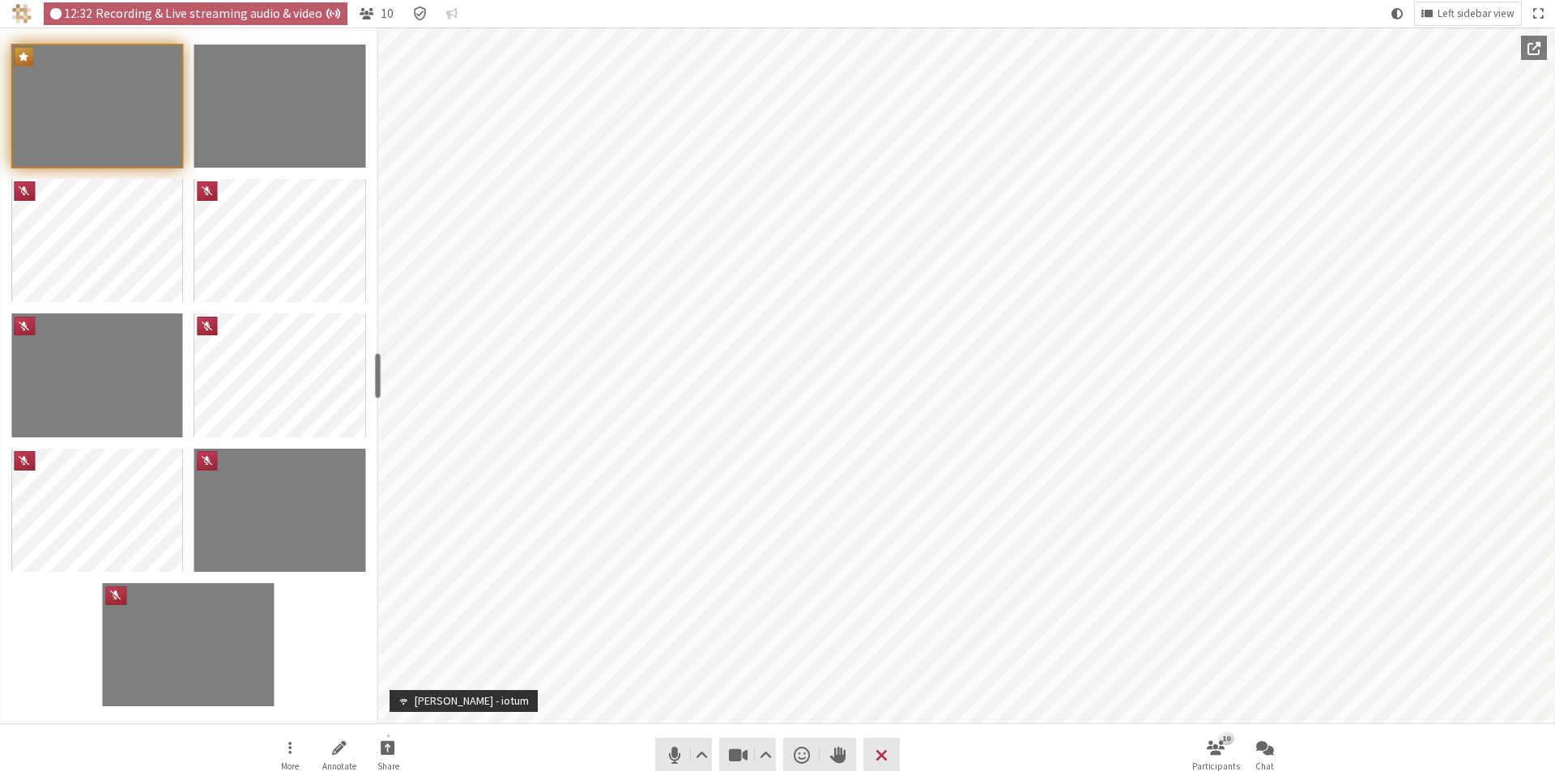
click at [625, 737] on nav "More Annotate Share Audio Video Send a reaction Raise hand Leave 10 Participant…" at bounding box center [777, 754] width 1020 height 61
click at [578, 771] on nav "More Annotate Share Audio Video Send a reaction Raise hand Leave 10 Participant…" at bounding box center [777, 754] width 1020 height 61
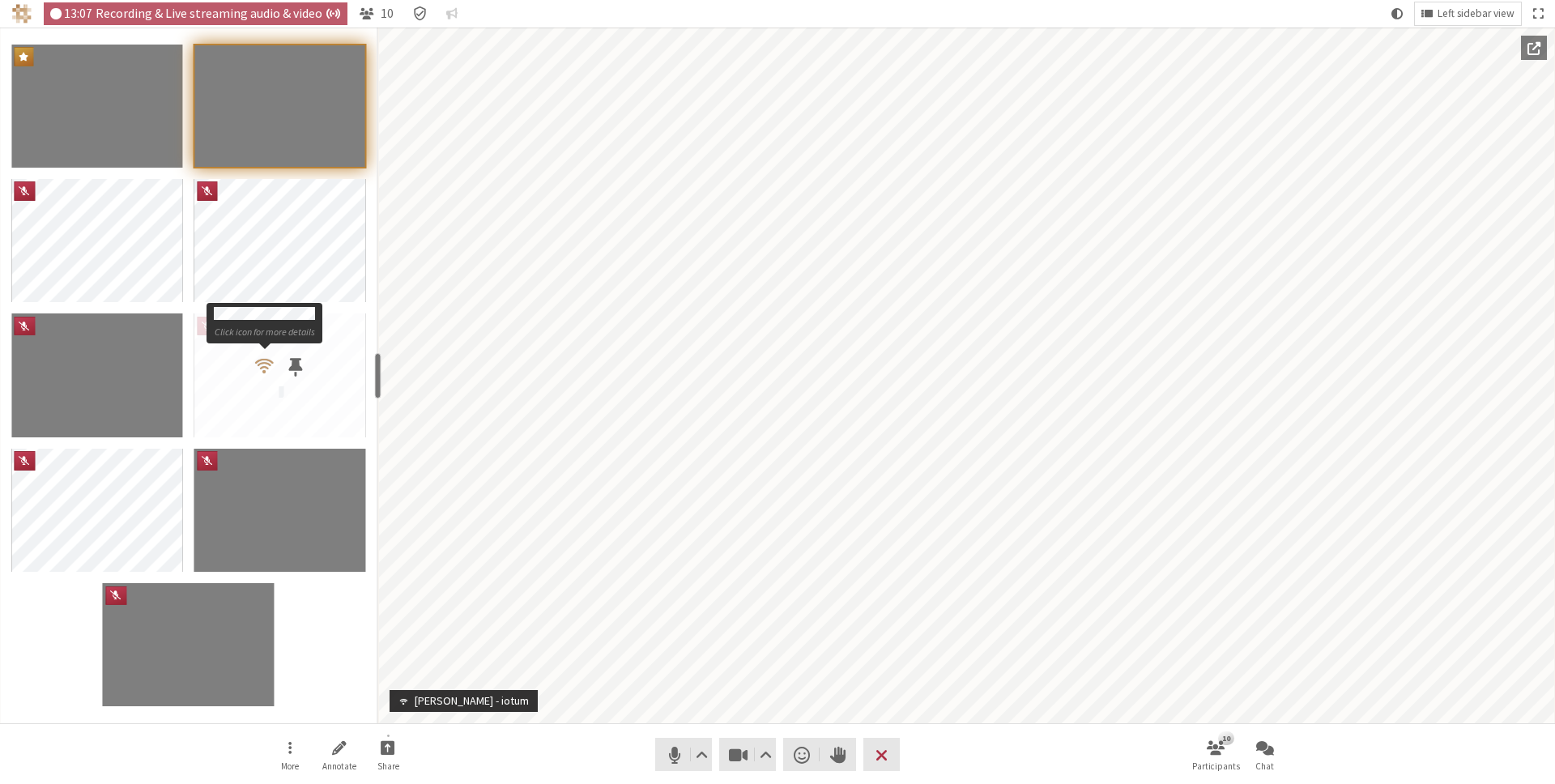
click at [266, 366] on span "Participants" at bounding box center [264, 366] width 18 height 21
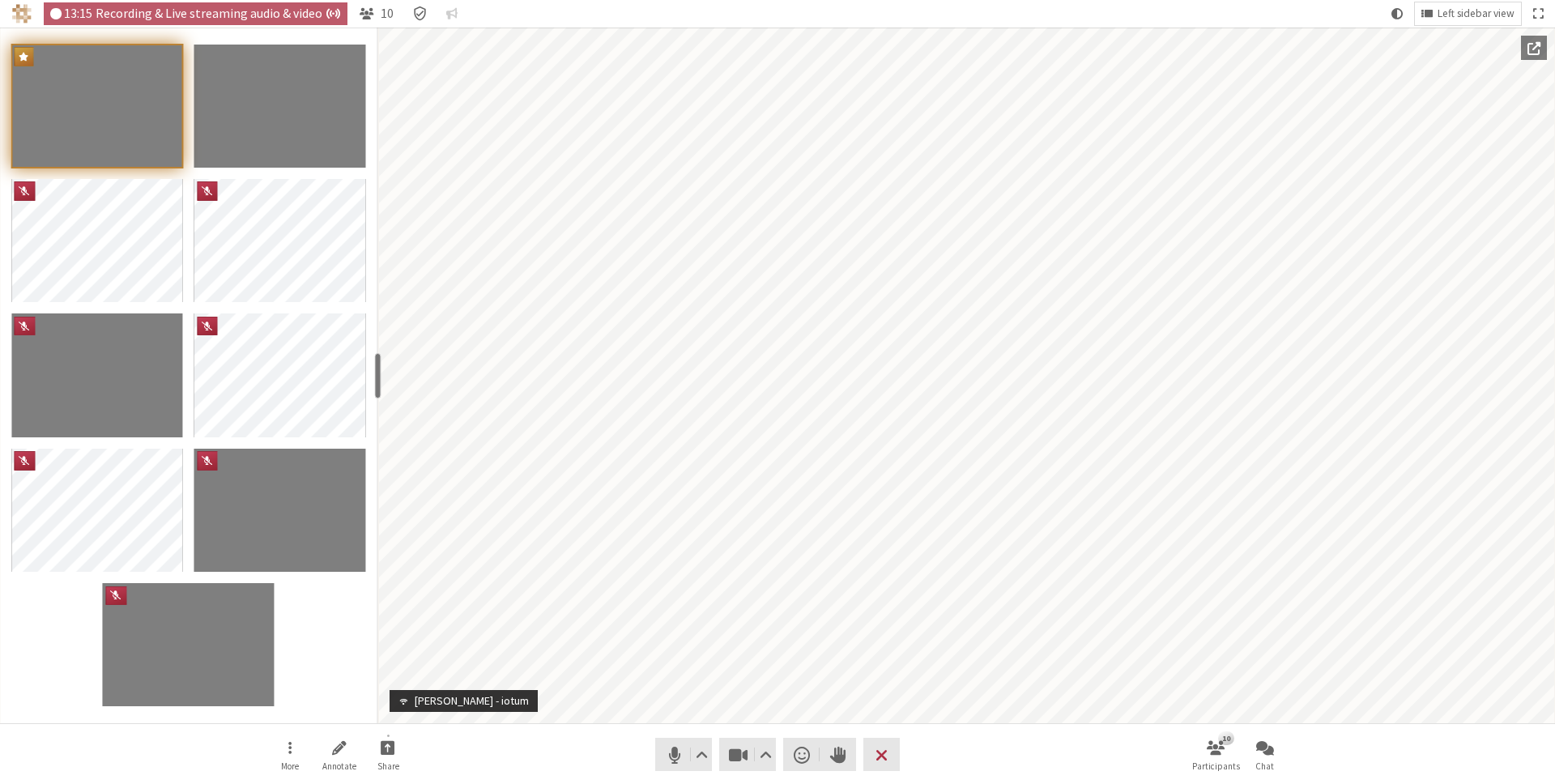
click at [319, 621] on div "Participants" at bounding box center [188, 375] width 377 height 696
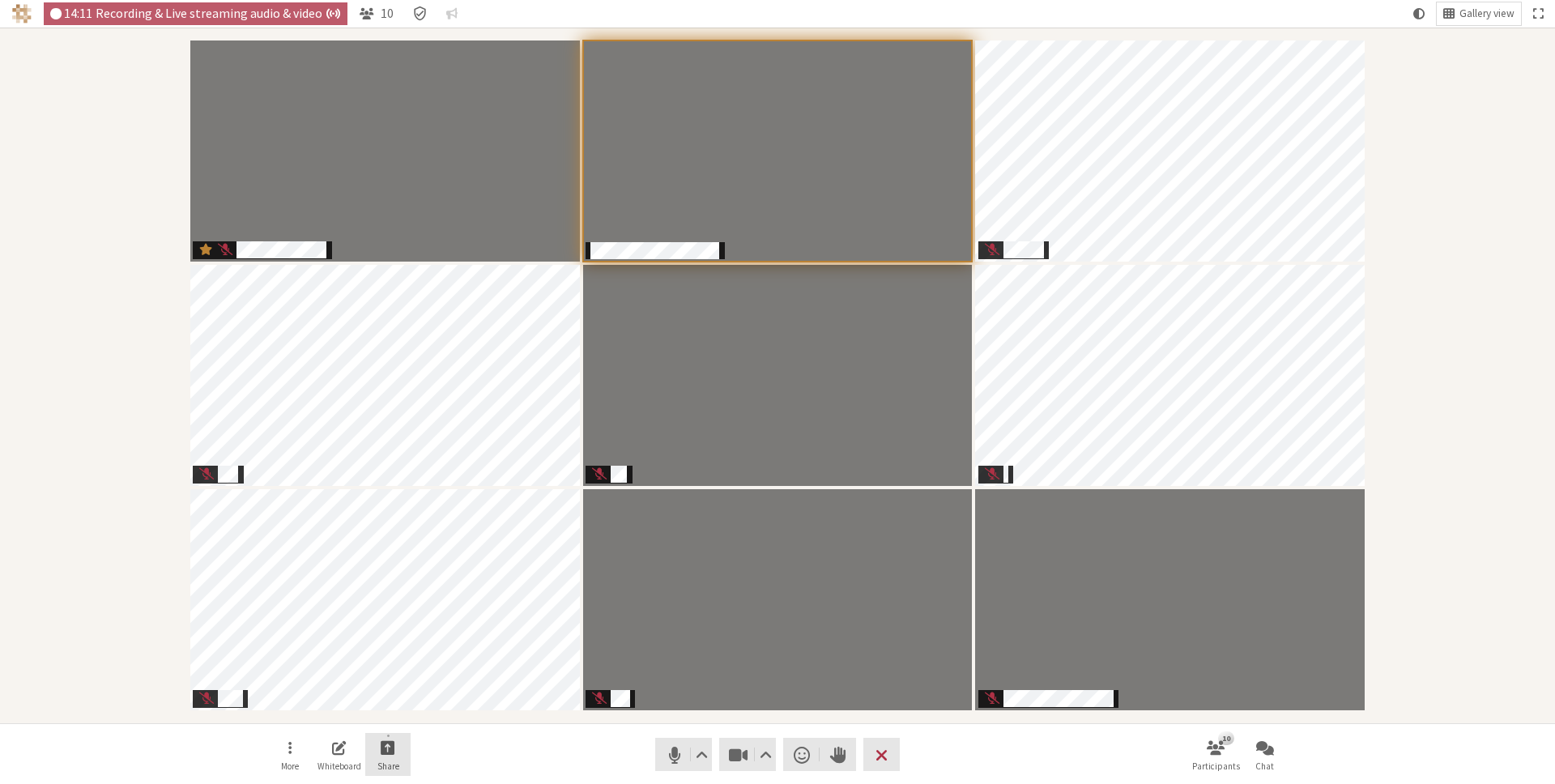
click at [381, 761] on span "Share" at bounding box center [387, 765] width 22 height 10
click at [394, 711] on span "Share my screen" at bounding box center [400, 711] width 118 height 12
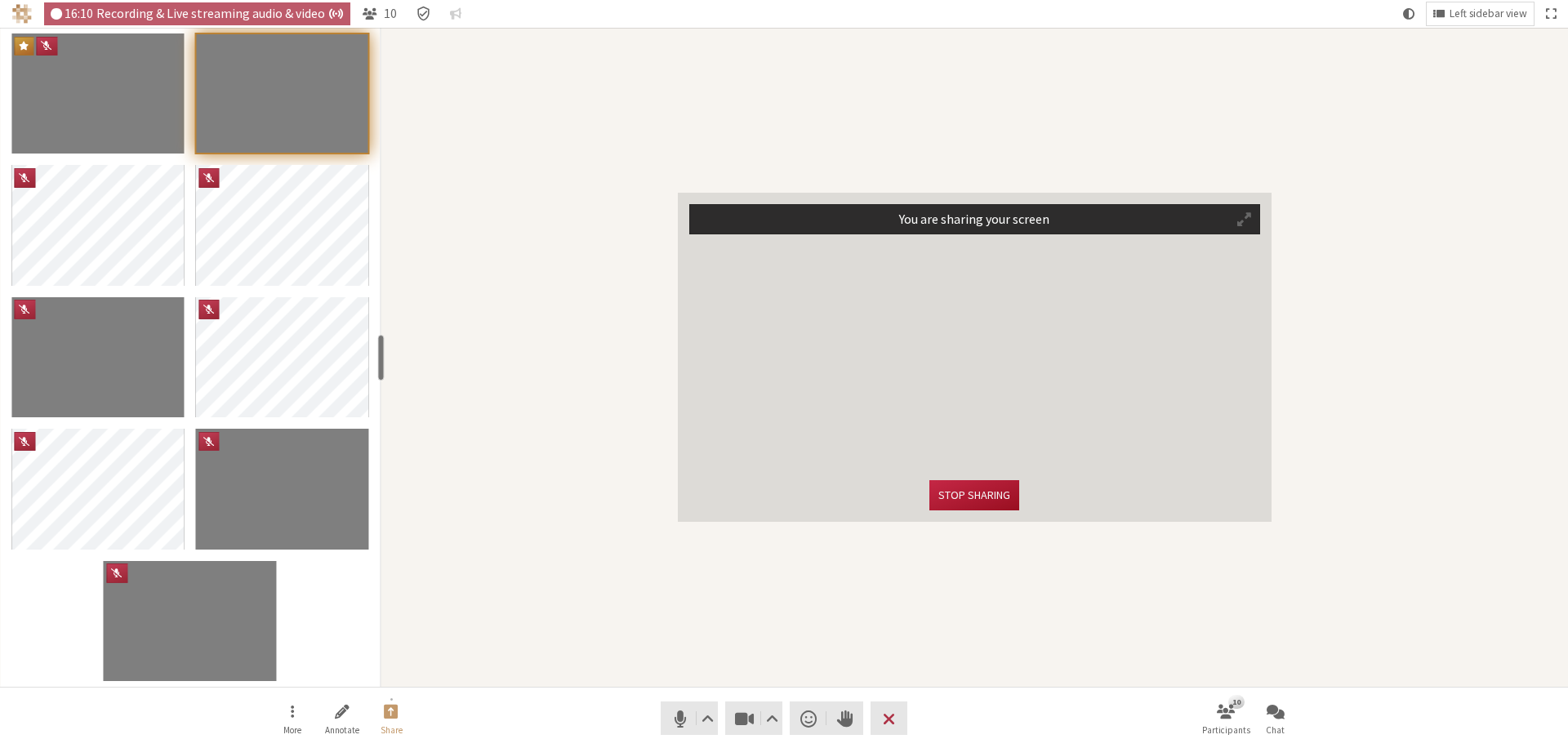
click at [989, 495] on button "Stop sharing" at bounding box center [974, 495] width 90 height 31
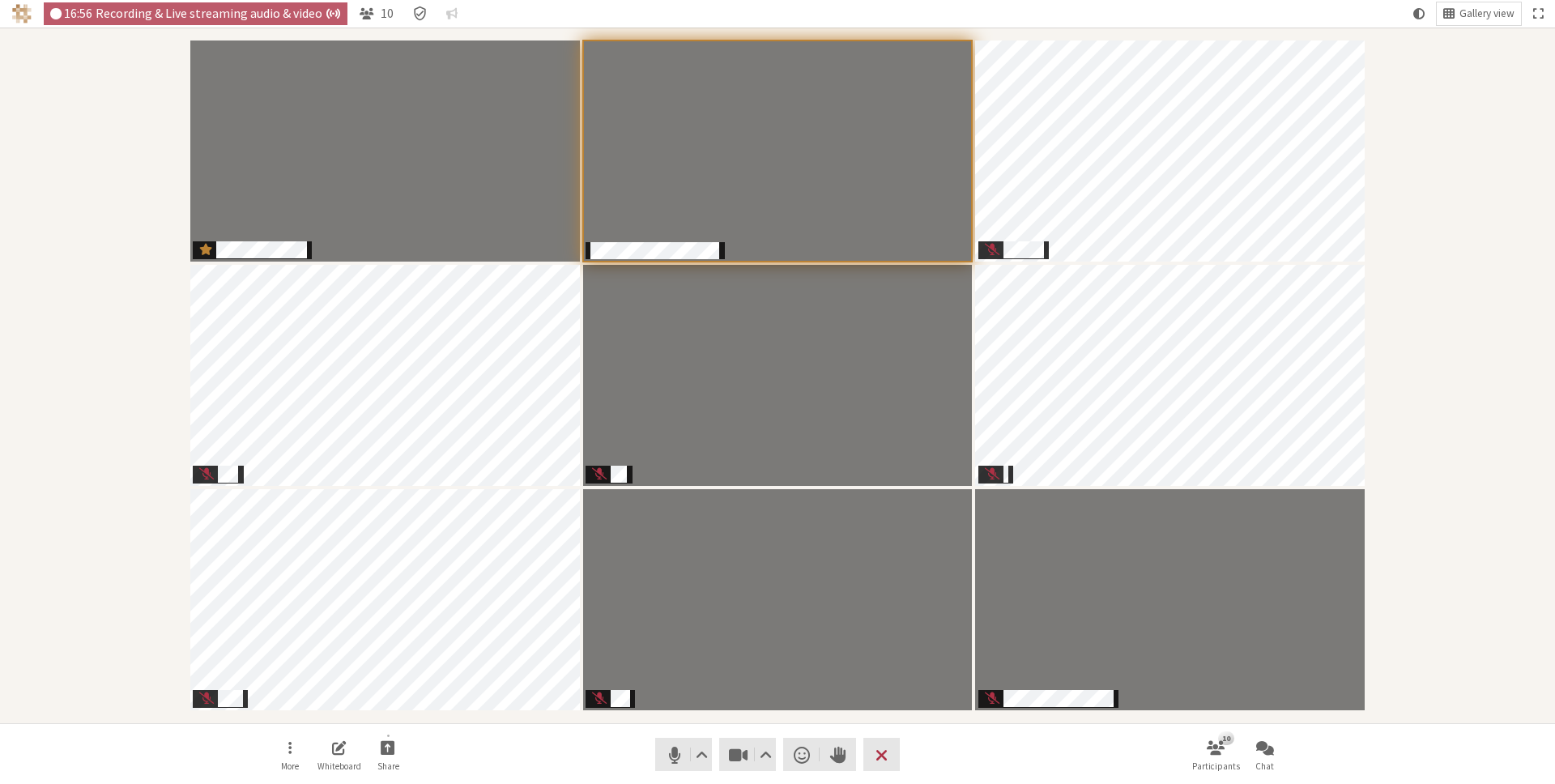
click at [1449, 535] on div "Participants" at bounding box center [778, 375] width 1532 height 673
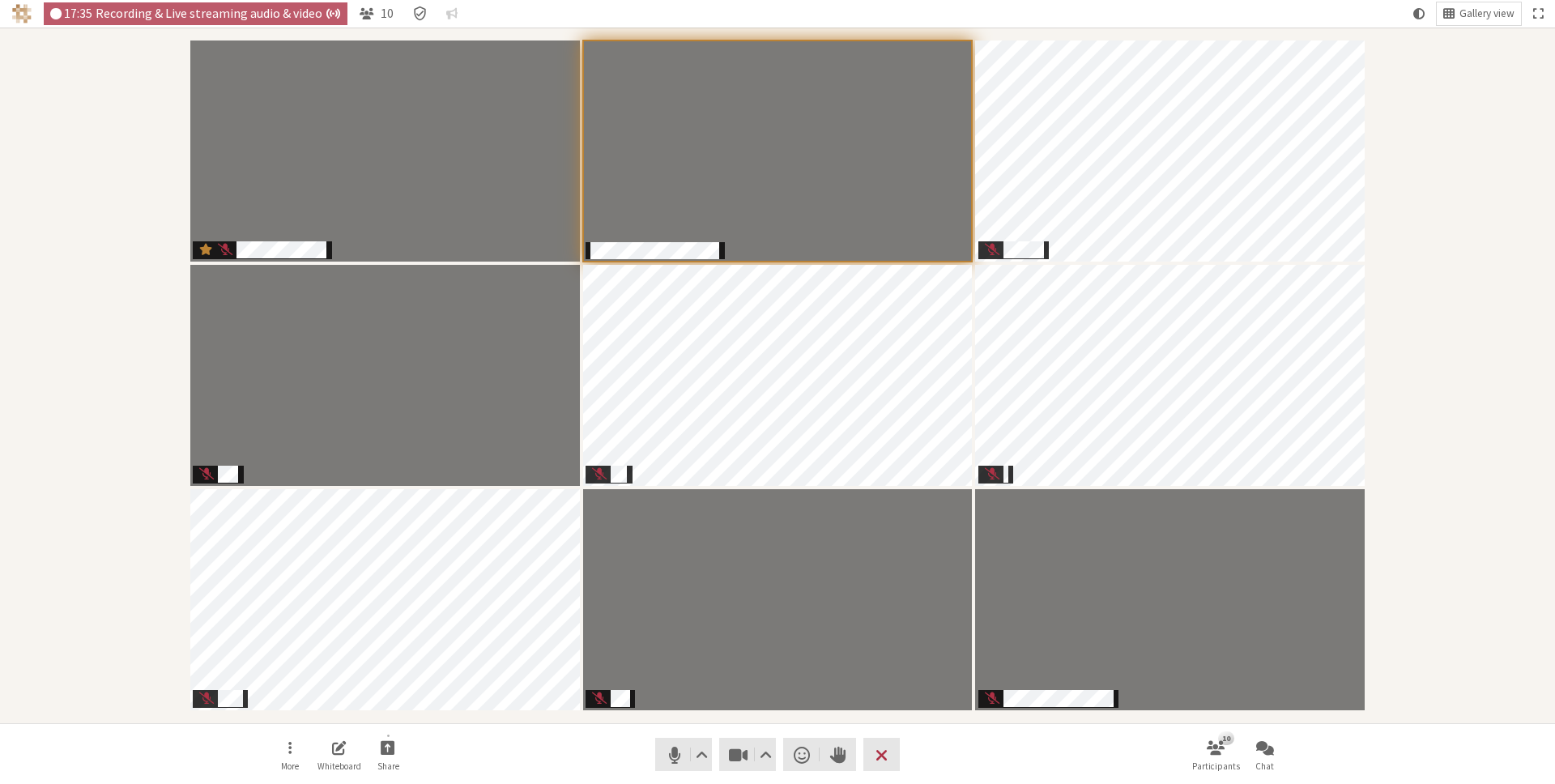
click at [1435, 194] on div "Participants" at bounding box center [778, 375] width 1532 height 673
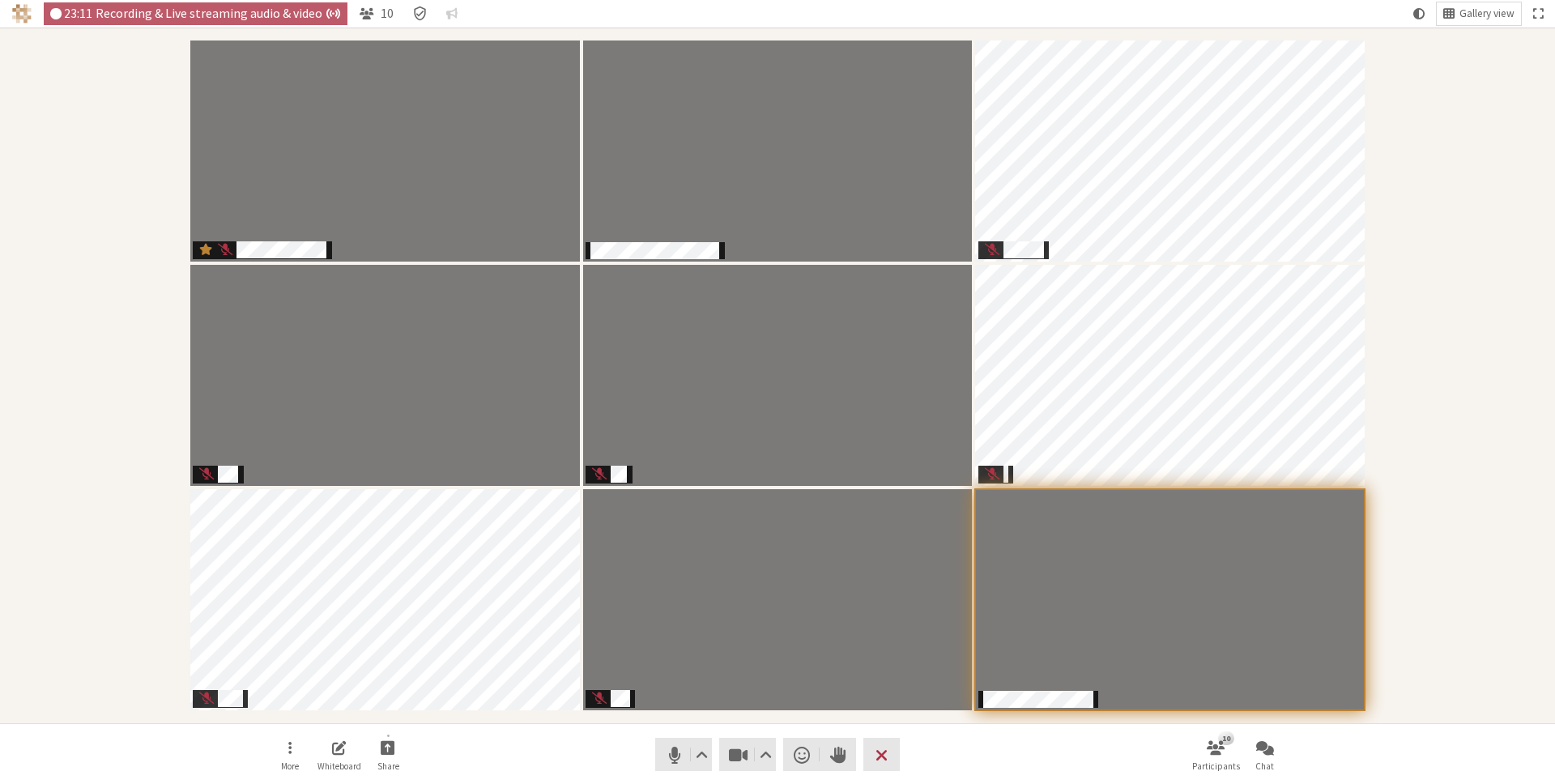
click at [1402, 233] on div "Participants" at bounding box center [778, 375] width 1532 height 673
click at [1438, 168] on div "Participants" at bounding box center [778, 375] width 1532 height 673
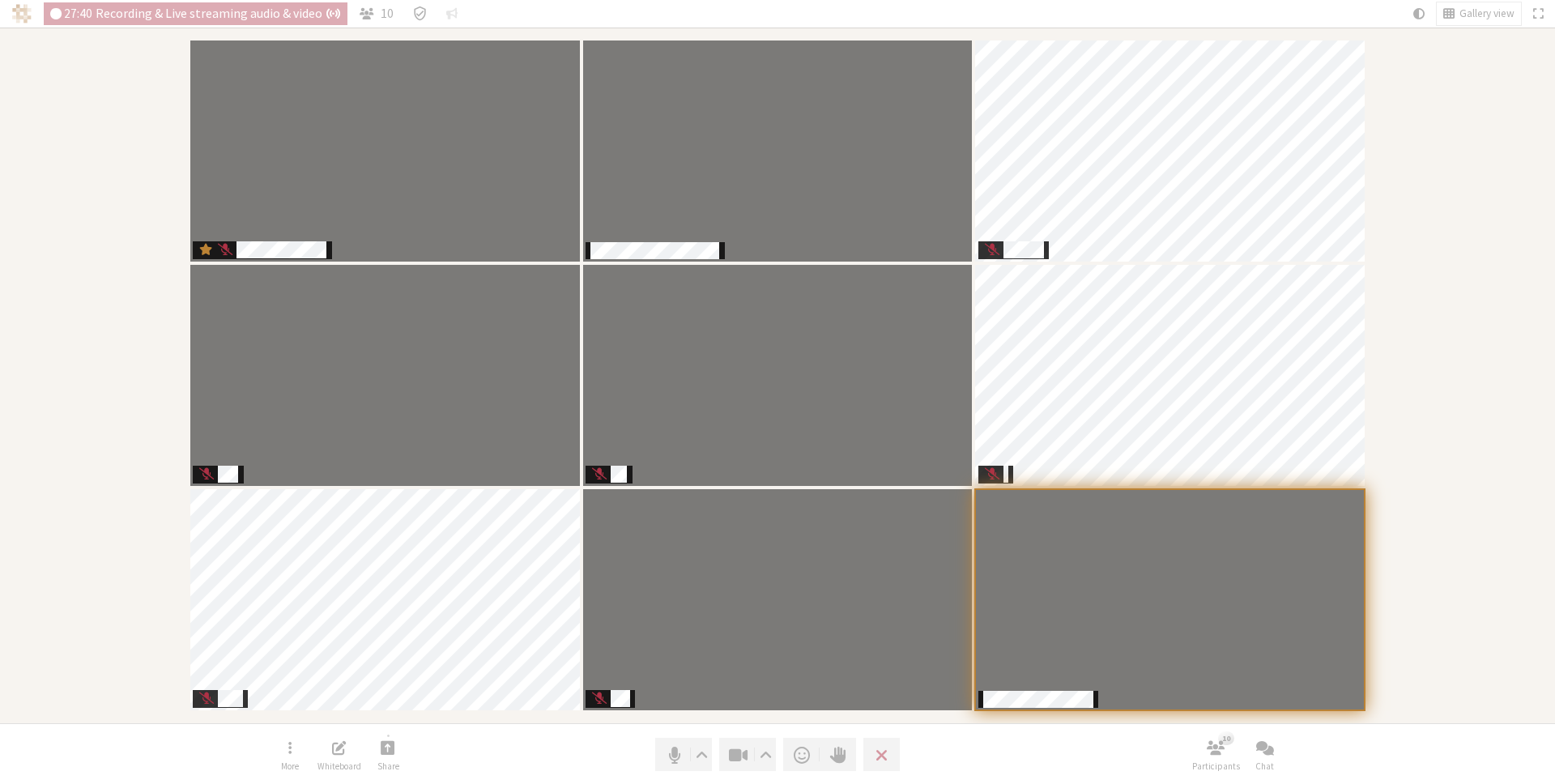
click at [1434, 174] on div "Participants" at bounding box center [778, 375] width 1532 height 673
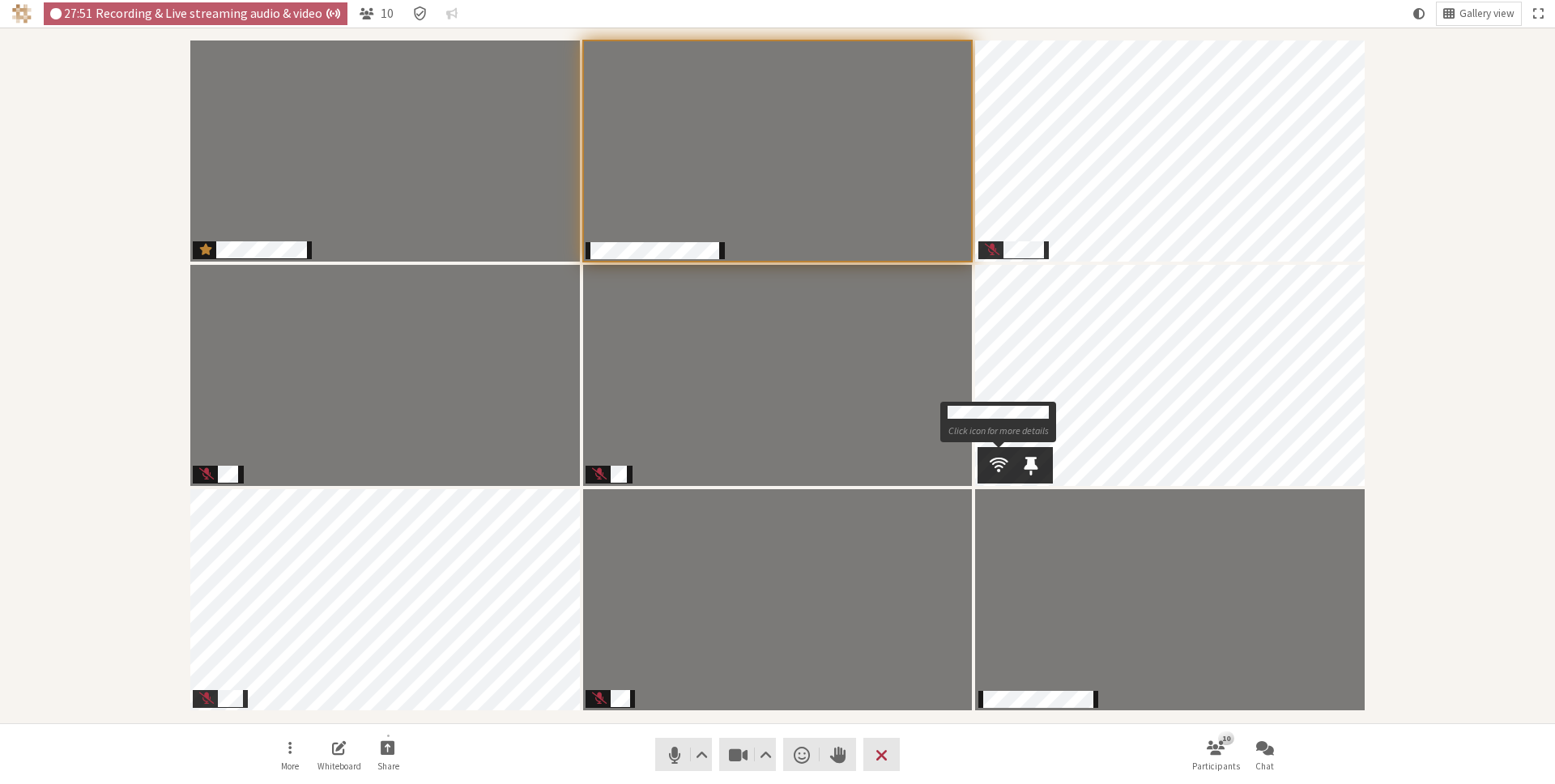
click at [996, 457] on span "Participants" at bounding box center [999, 464] width 18 height 21
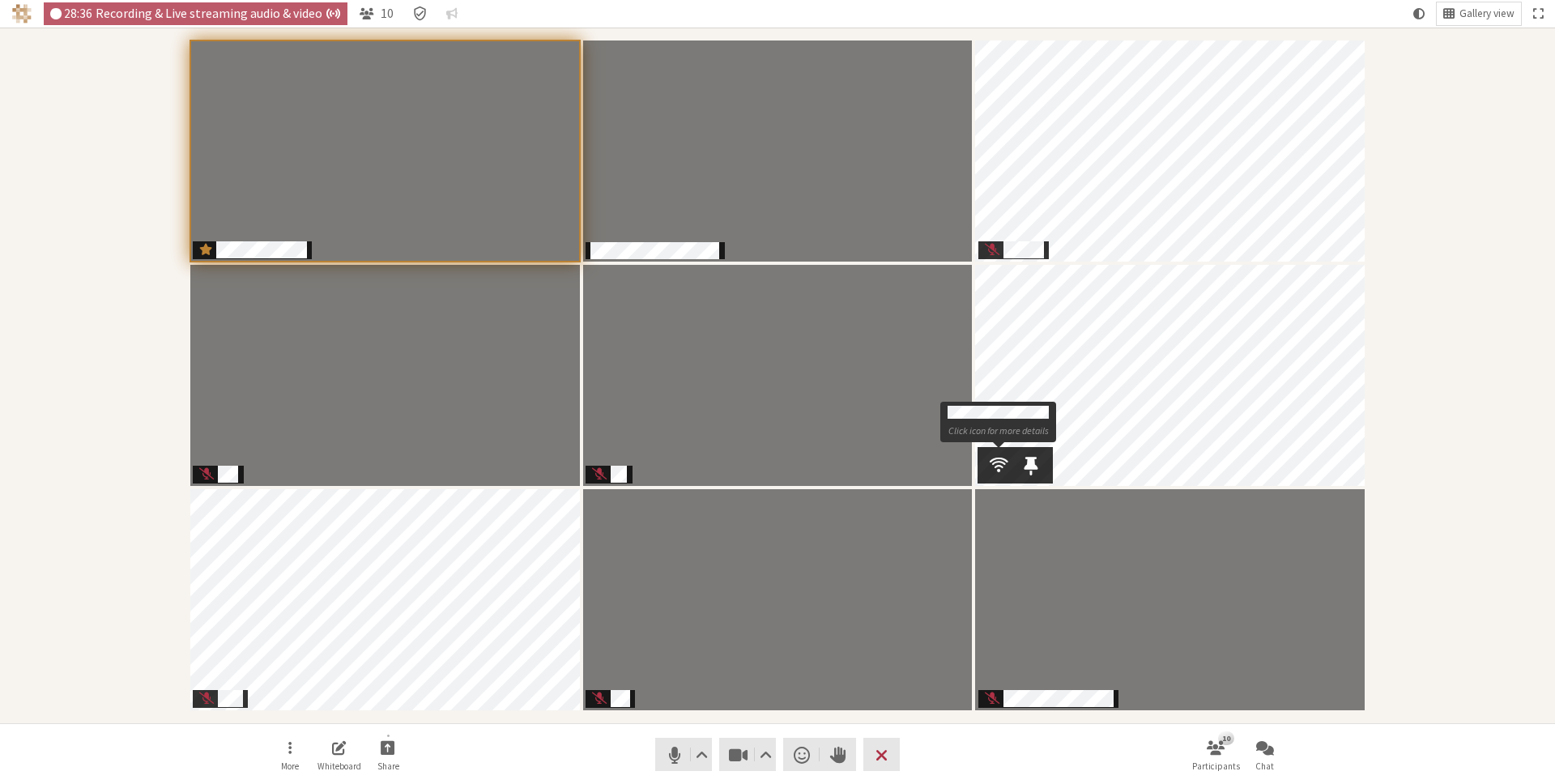
click at [999, 461] on span "Participants" at bounding box center [999, 464] width 18 height 21
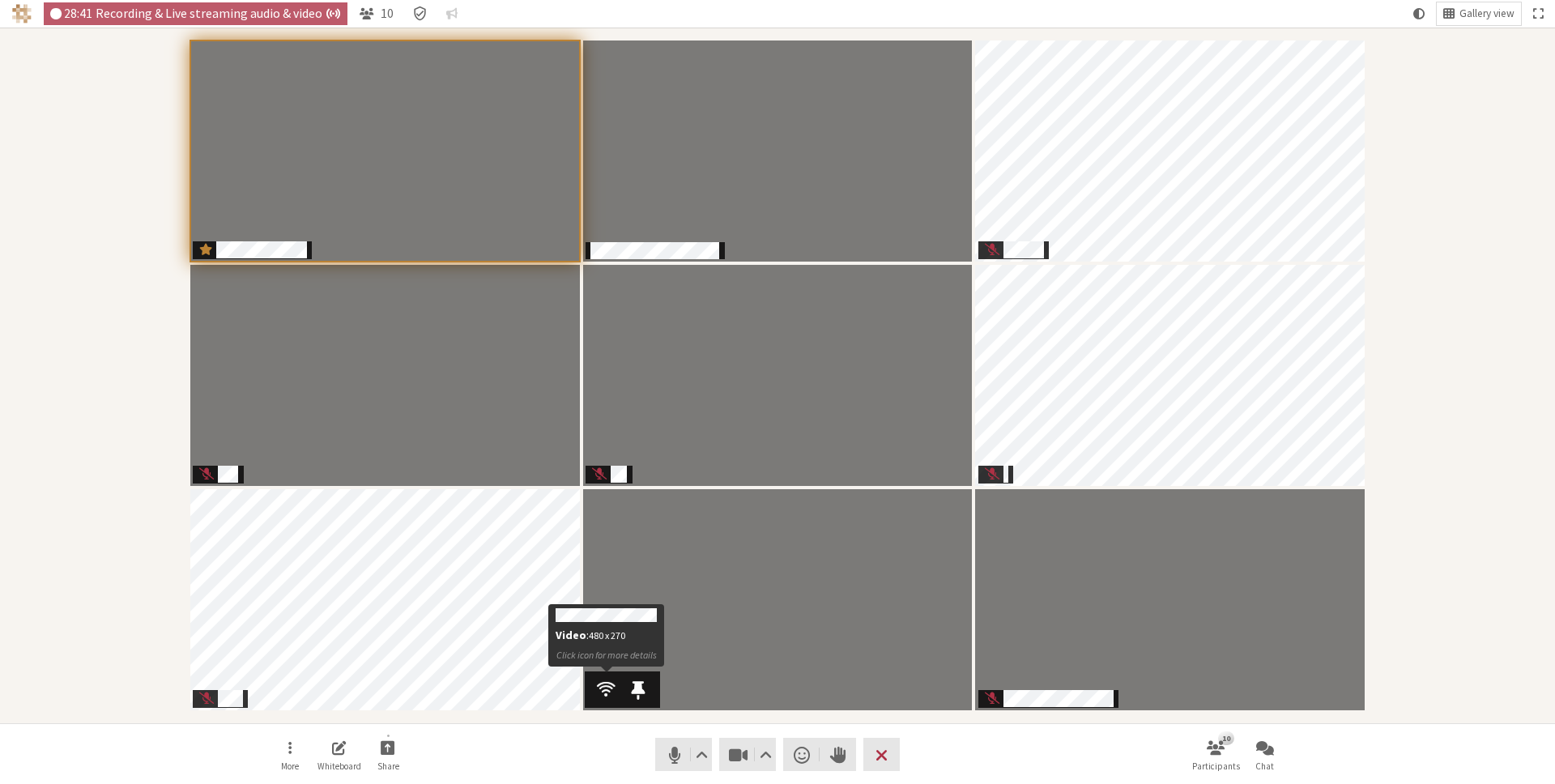
click at [609, 686] on span "Participants" at bounding box center [606, 689] width 18 height 21
click at [381, 9] on span "10" at bounding box center [387, 13] width 13 height 14
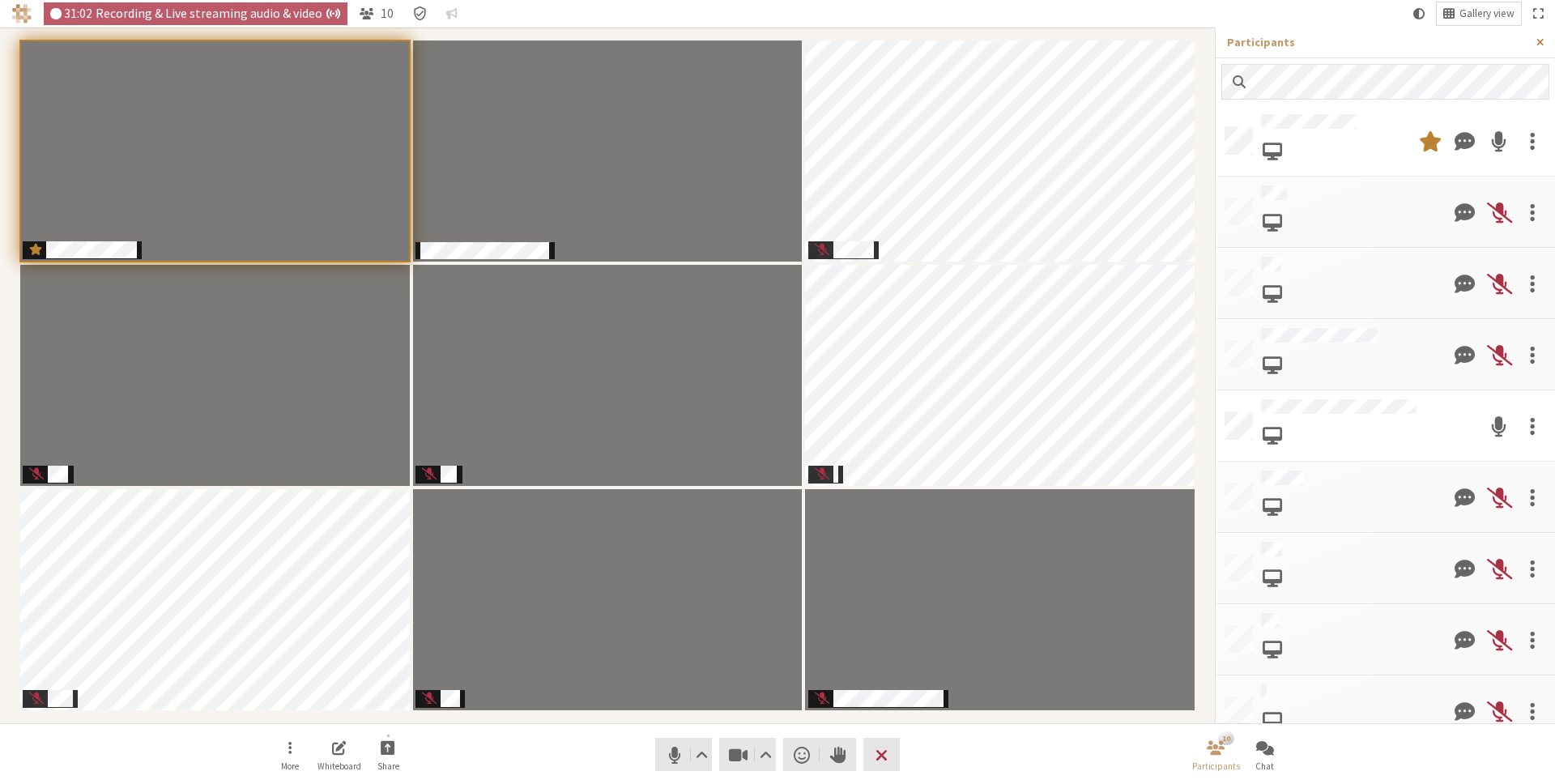
click at [1542, 41] on span "Close sidebar" at bounding box center [1540, 42] width 7 height 12
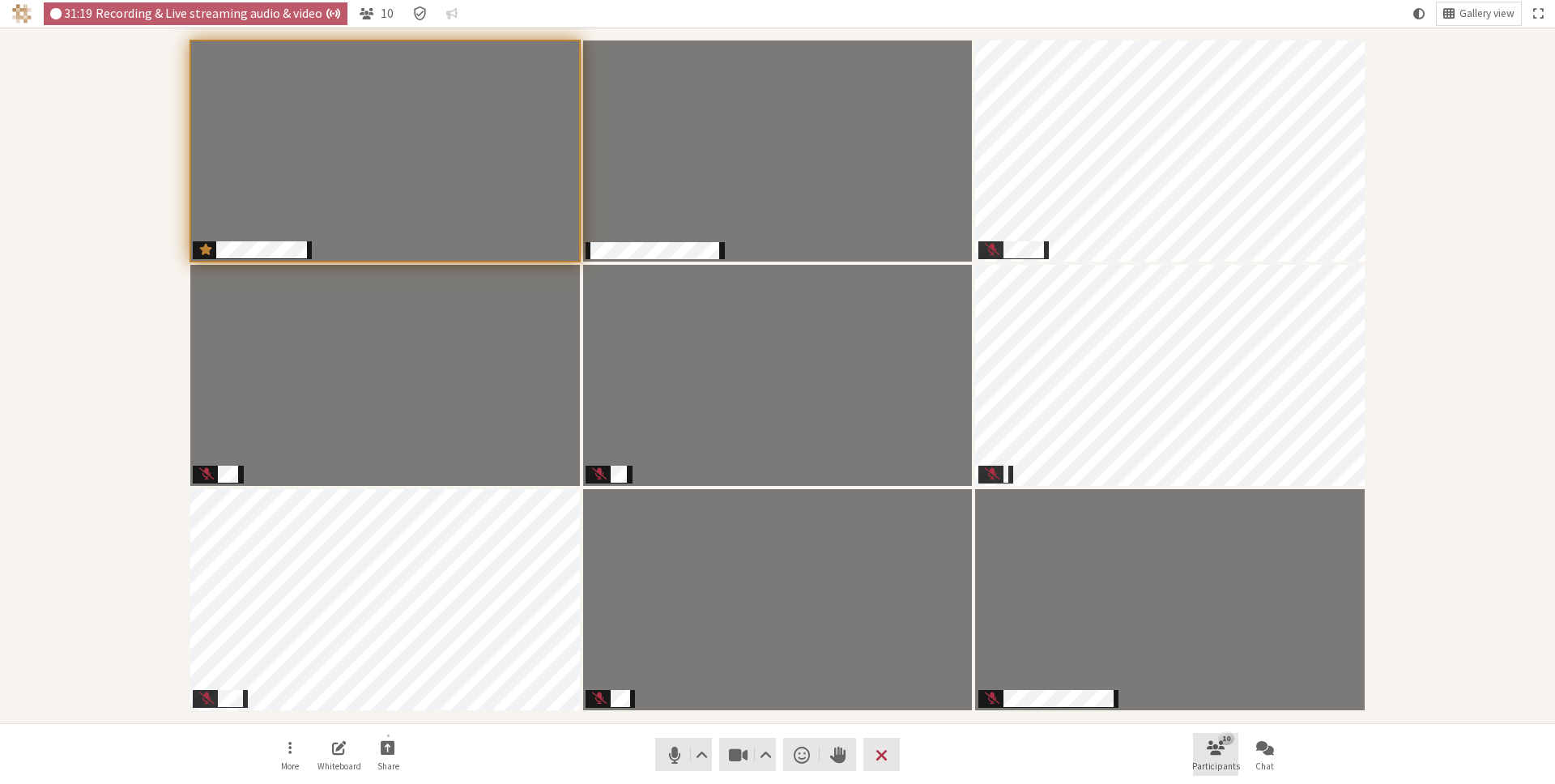
click at [1228, 744] on div "10" at bounding box center [1226, 737] width 16 height 13
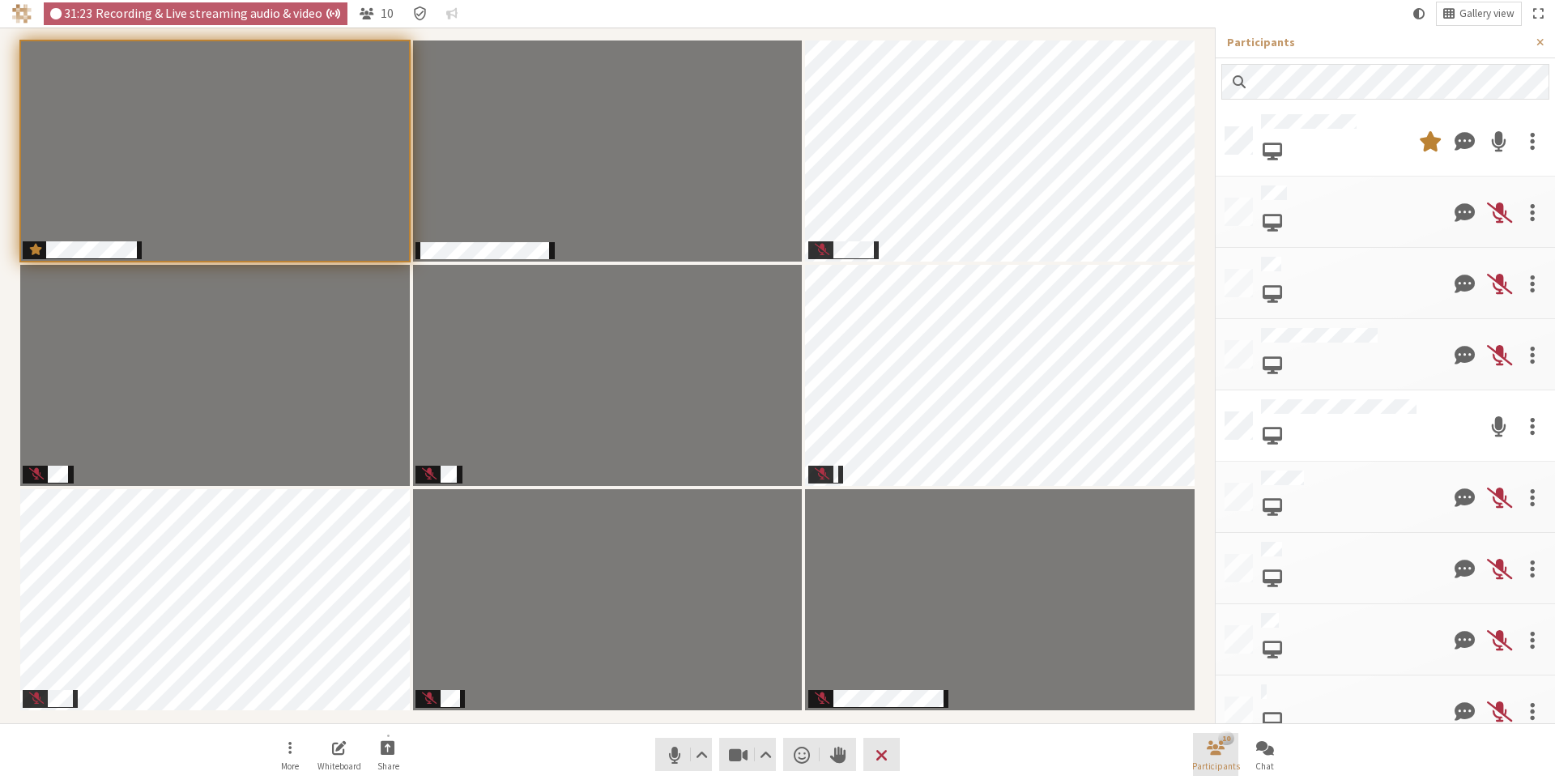
click at [1228, 744] on div "10" at bounding box center [1226, 737] width 16 height 13
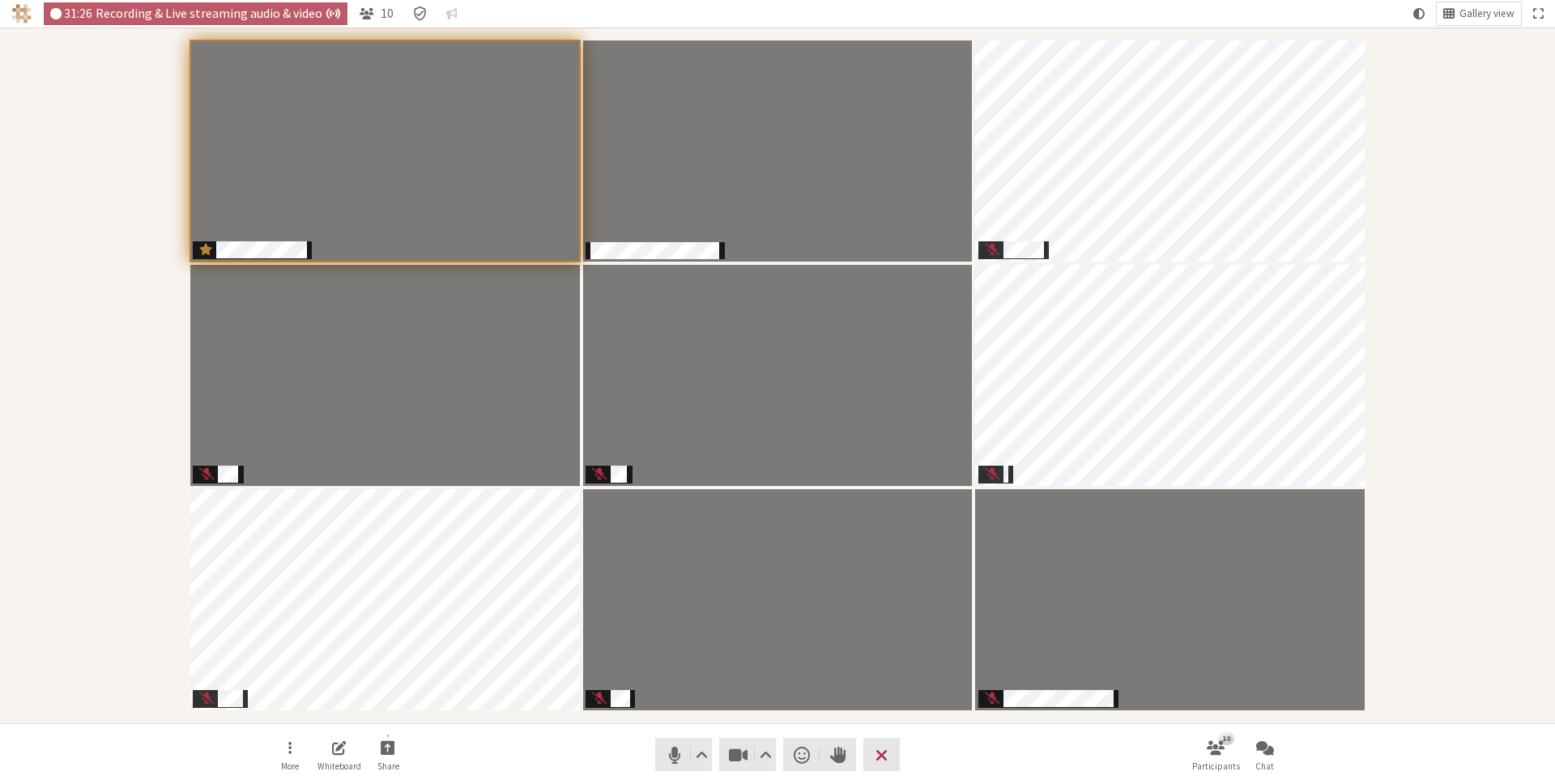
click at [1376, 658] on div "Participants" at bounding box center [778, 375] width 1532 height 673
click at [1226, 750] on button "10 Participants" at bounding box center [1216, 755] width 45 height 43
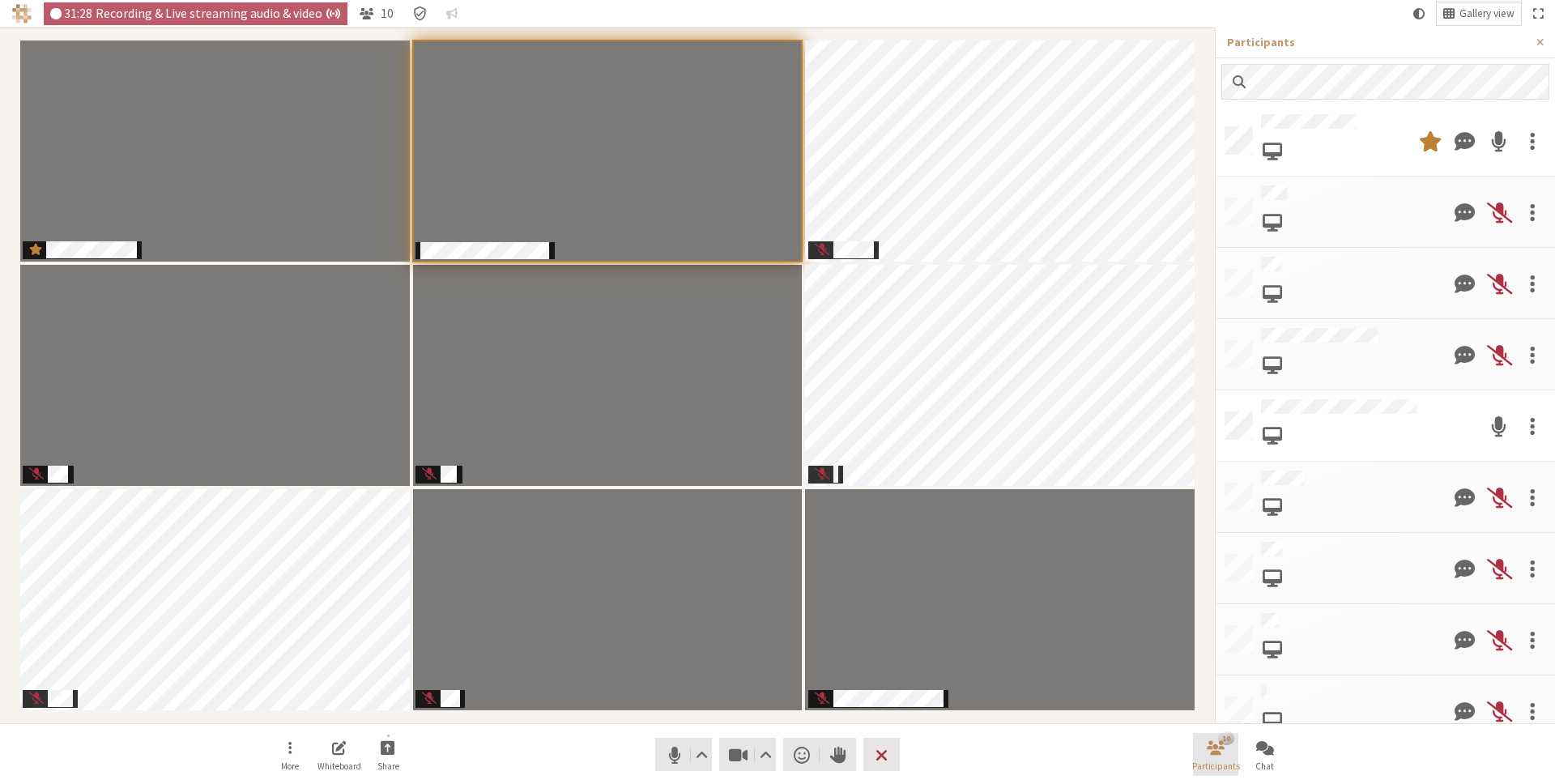
click at [1226, 750] on button "10 Participants" at bounding box center [1216, 755] width 45 height 43
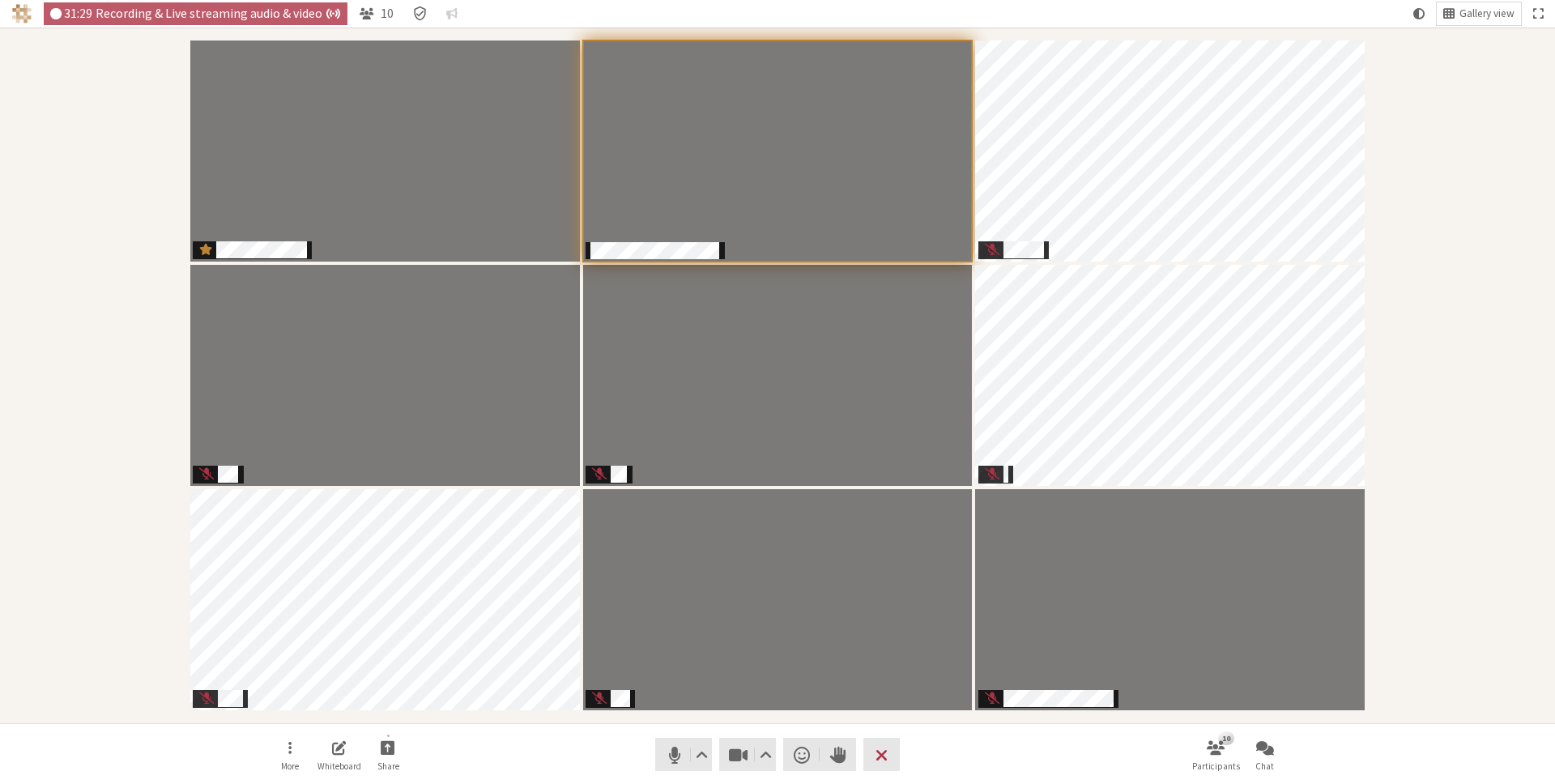
click at [1102, 744] on nav "More Whiteboard Share Audio Video Send a reaction Raise hand Leave 10 Participa…" at bounding box center [777, 754] width 1020 height 61
click at [1207, 747] on span "Open participant list" at bounding box center [1215, 746] width 18 height 18
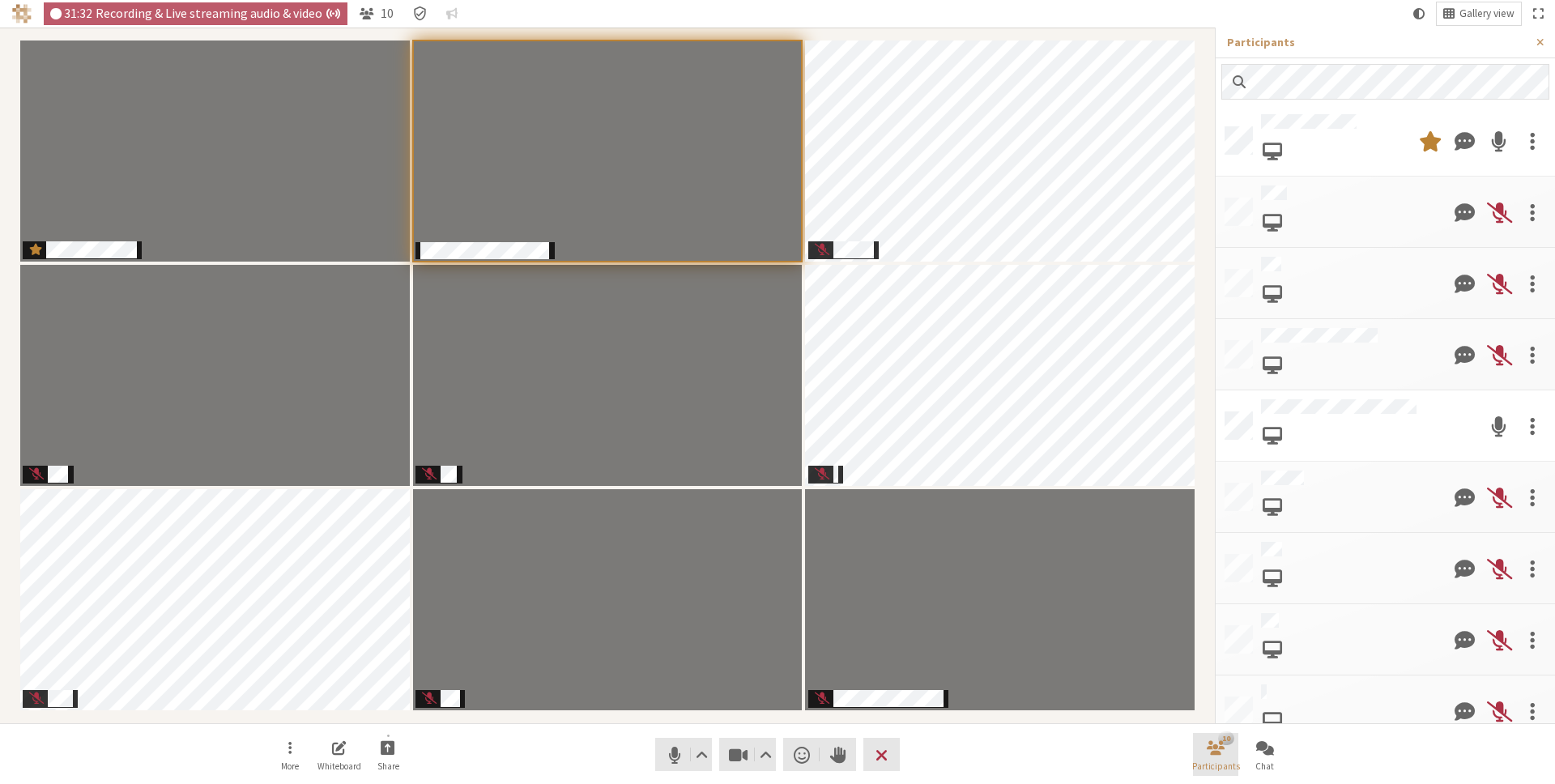
click at [1233, 743] on button "10 Participants" at bounding box center [1216, 755] width 45 height 43
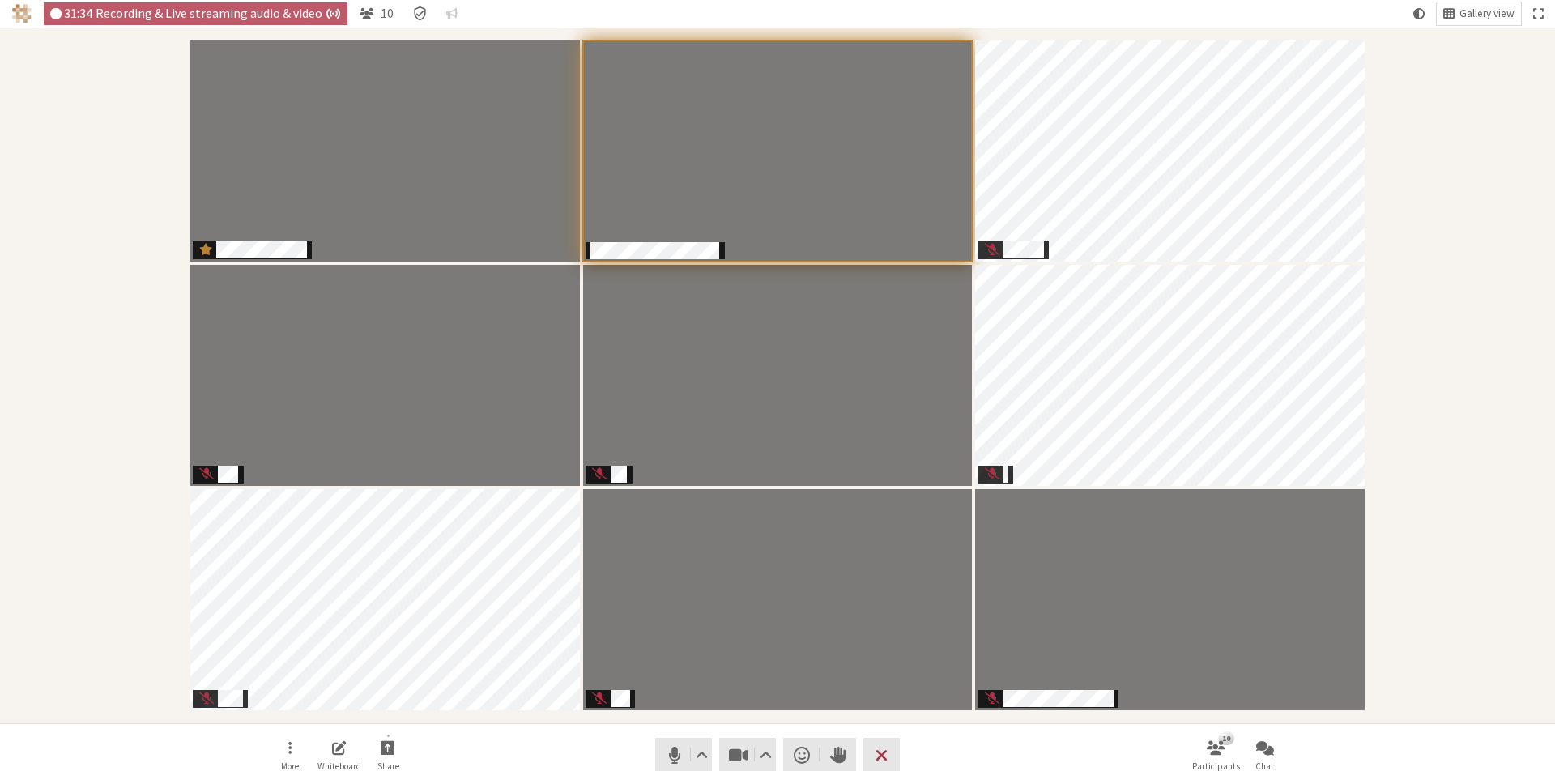
click at [1135, 735] on nav "More Whiteboard Share Audio Video Send a reaction Raise hand Leave 10 Participa…" at bounding box center [777, 754] width 1020 height 61
click at [597, 748] on nav "More Whiteboard Share Audio Video Send a reaction Raise hand Leave 10 Participa…" at bounding box center [777, 754] width 1020 height 61
click at [1212, 742] on span "Open participant list" at bounding box center [1215, 746] width 18 height 18
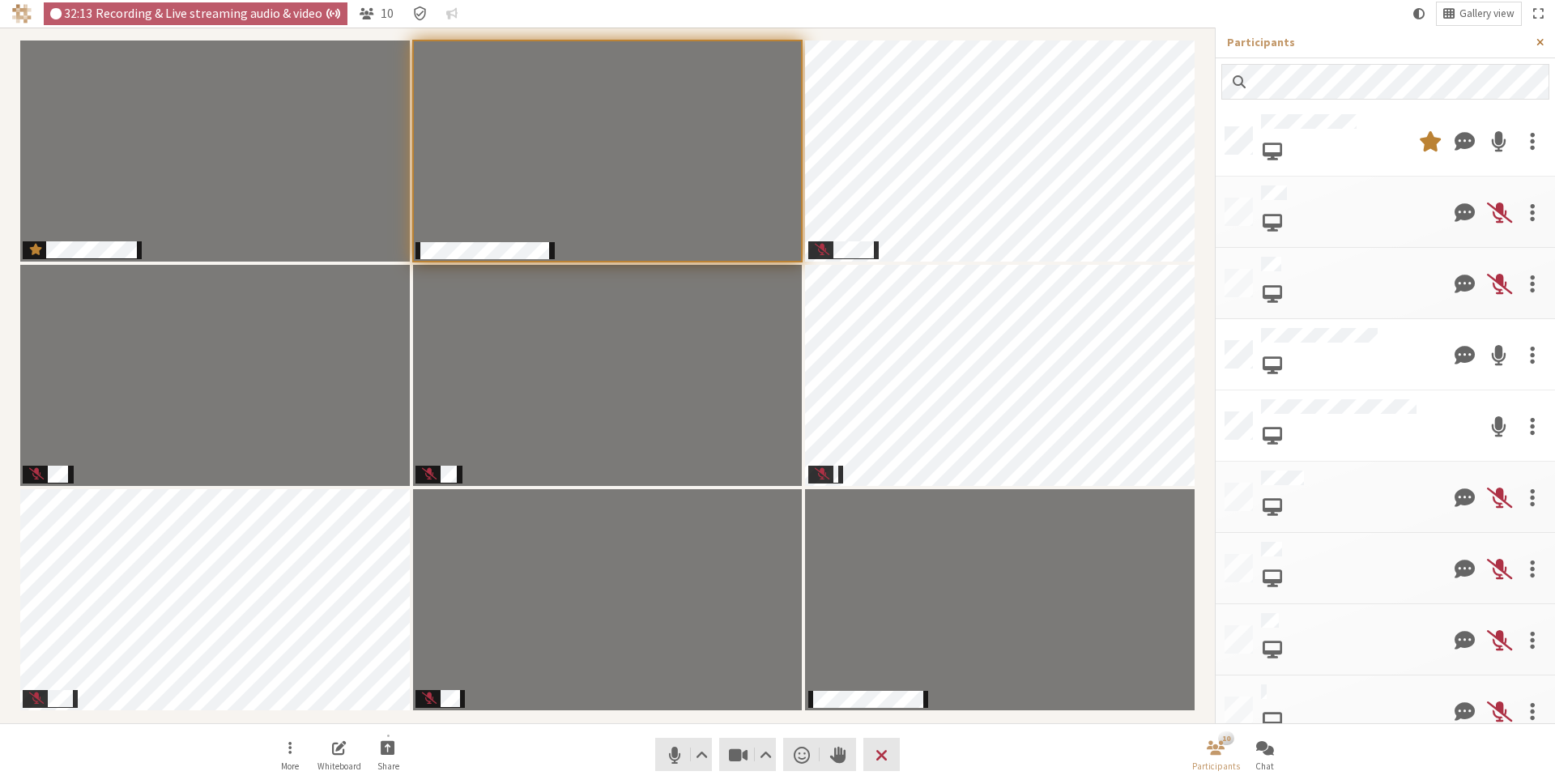
click at [1539, 43] on span "Close sidebar" at bounding box center [1540, 42] width 7 height 12
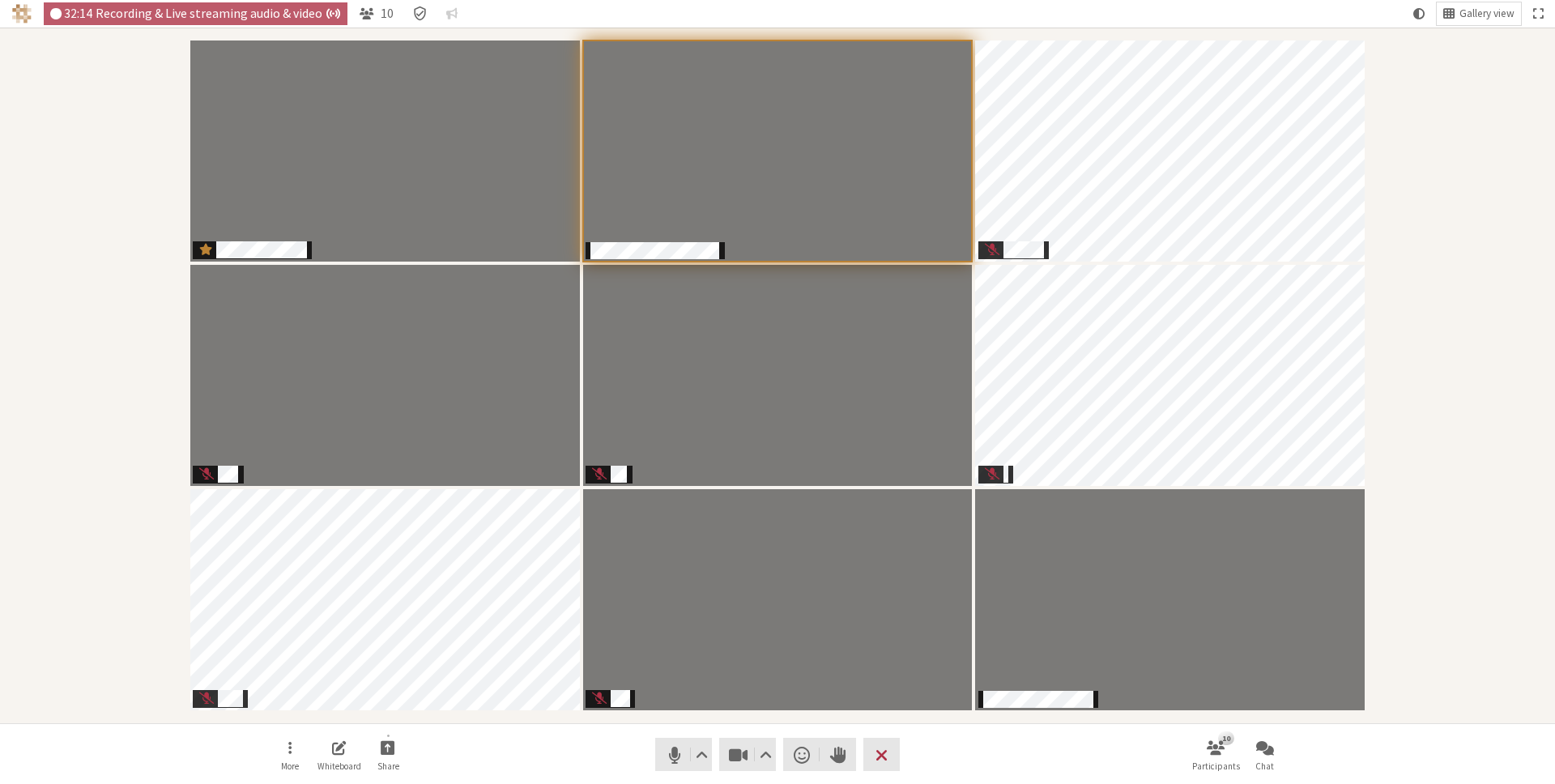
click at [1528, 61] on div "Participants" at bounding box center [778, 375] width 1532 height 673
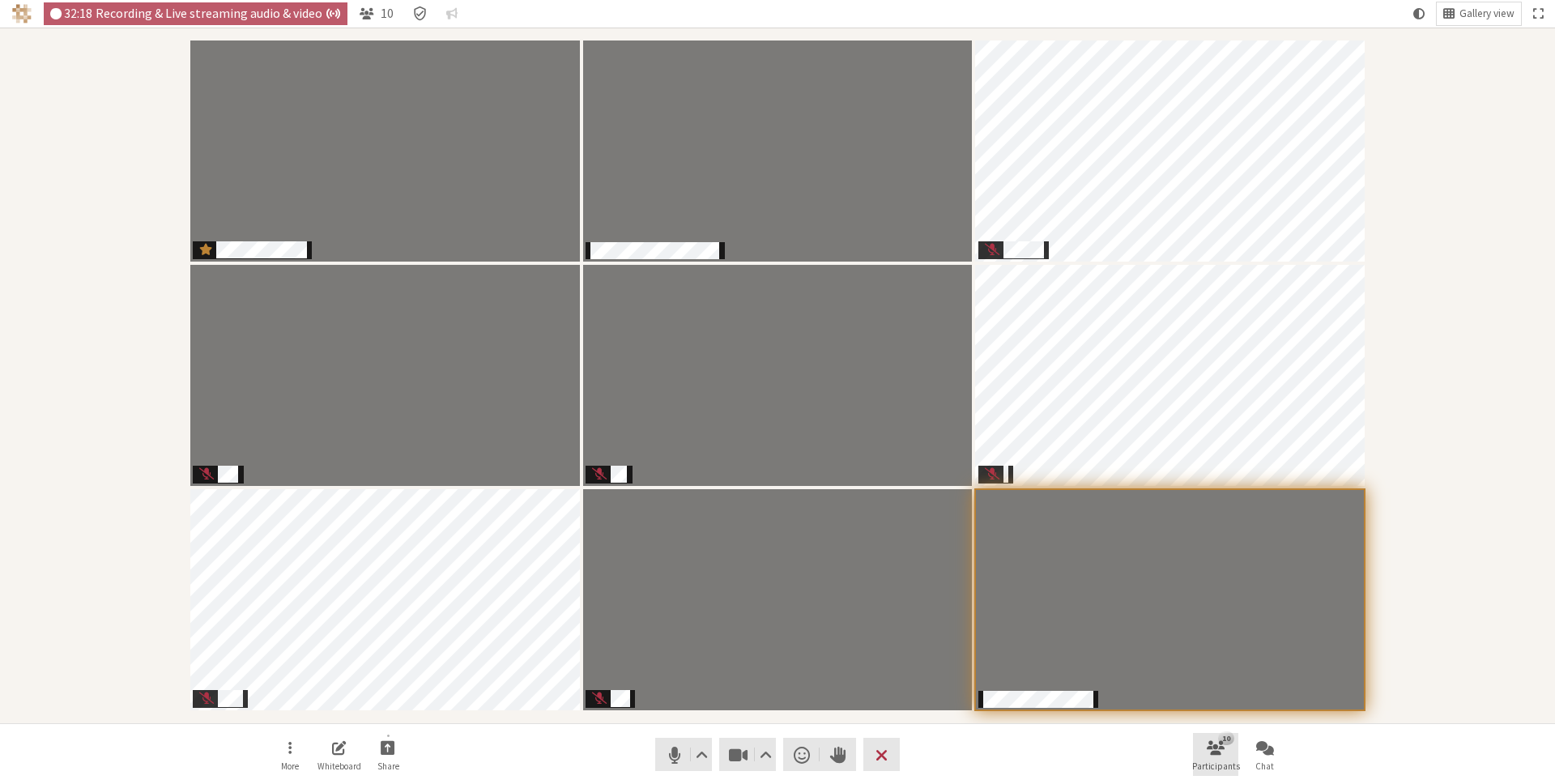
click at [1194, 748] on button "10 Participants" at bounding box center [1216, 755] width 45 height 43
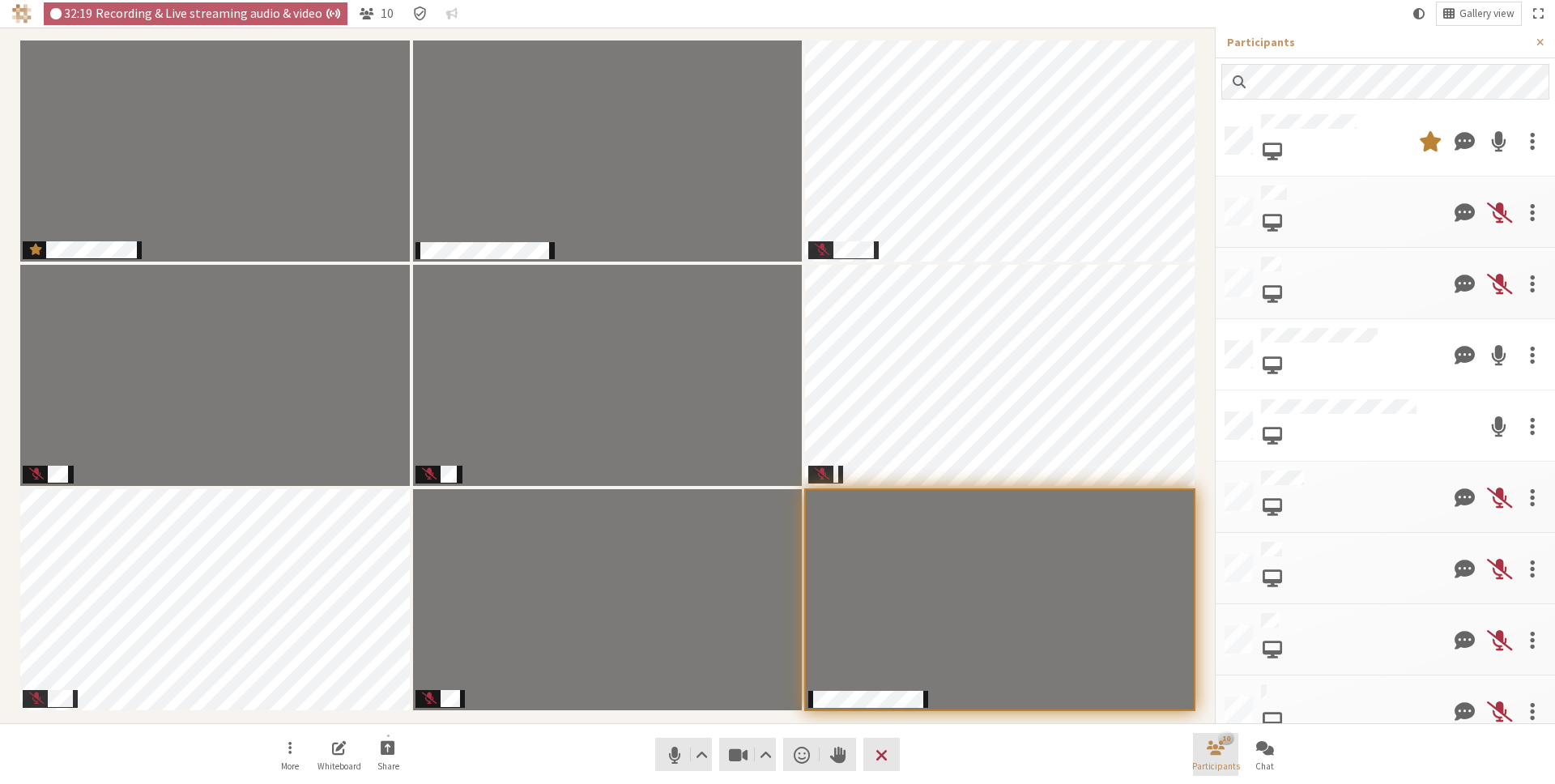
click at [1194, 748] on button "10 Participants" at bounding box center [1216, 755] width 45 height 43
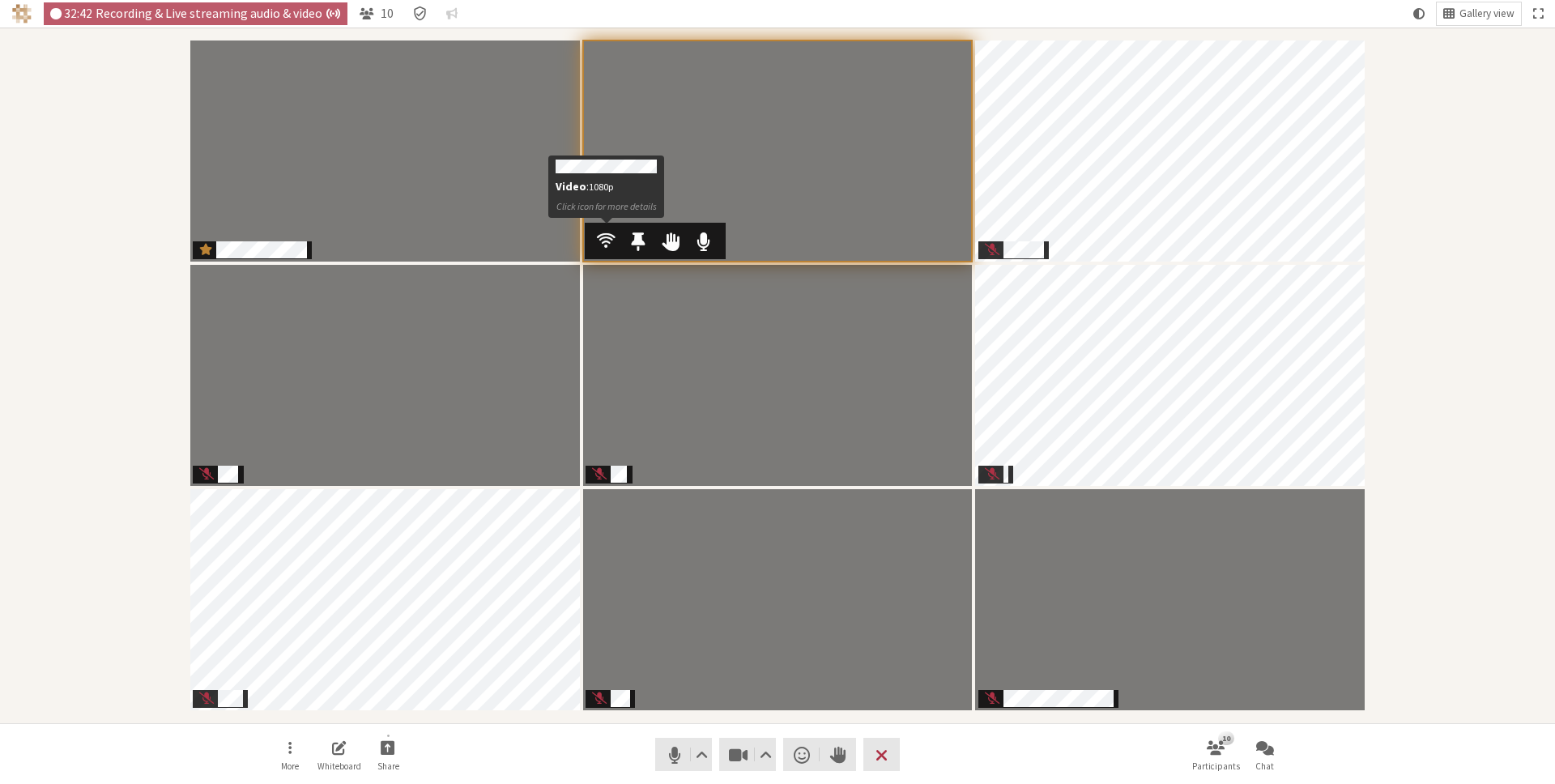
click at [607, 239] on span "Participants" at bounding box center [606, 240] width 18 height 21
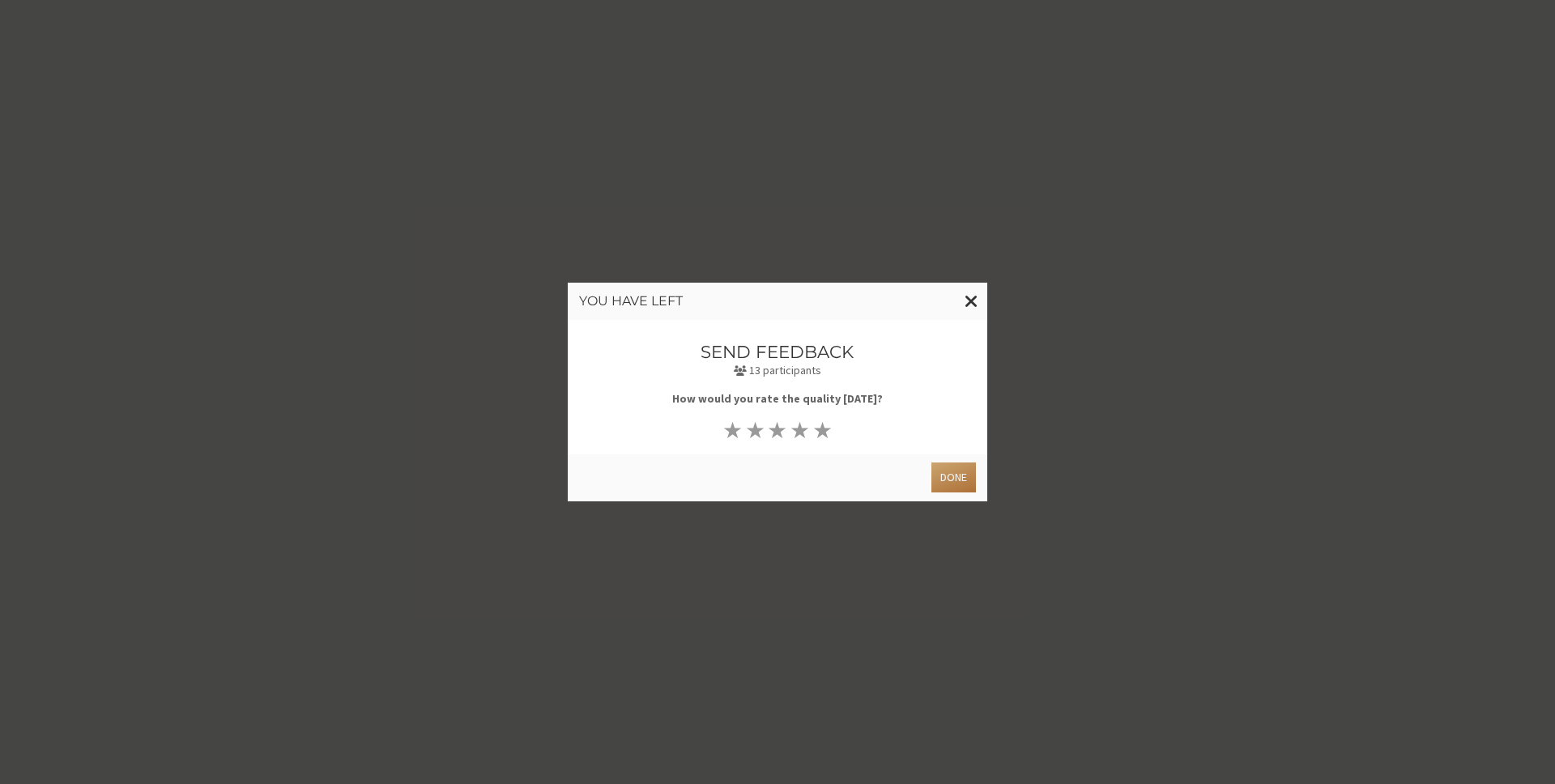
click at [947, 473] on button "Done" at bounding box center [953, 477] width 44 height 30
